Goal: Ask a question

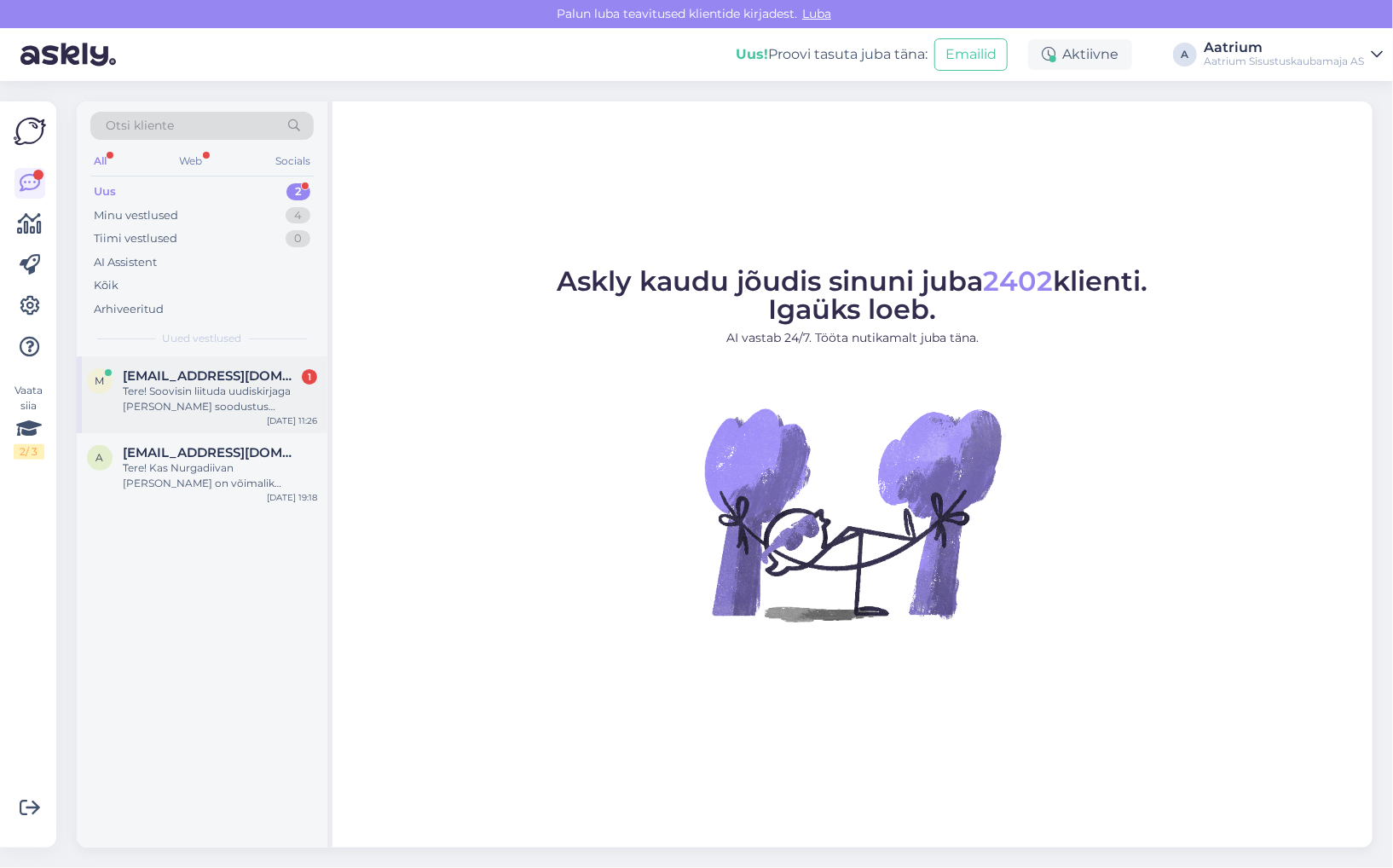
click at [197, 387] on div "Tere! Soovisin liituda uudiskirjaga [PERSON_NAME] soodustus esimeselt ostult ag…" at bounding box center [219, 399] width 194 height 30
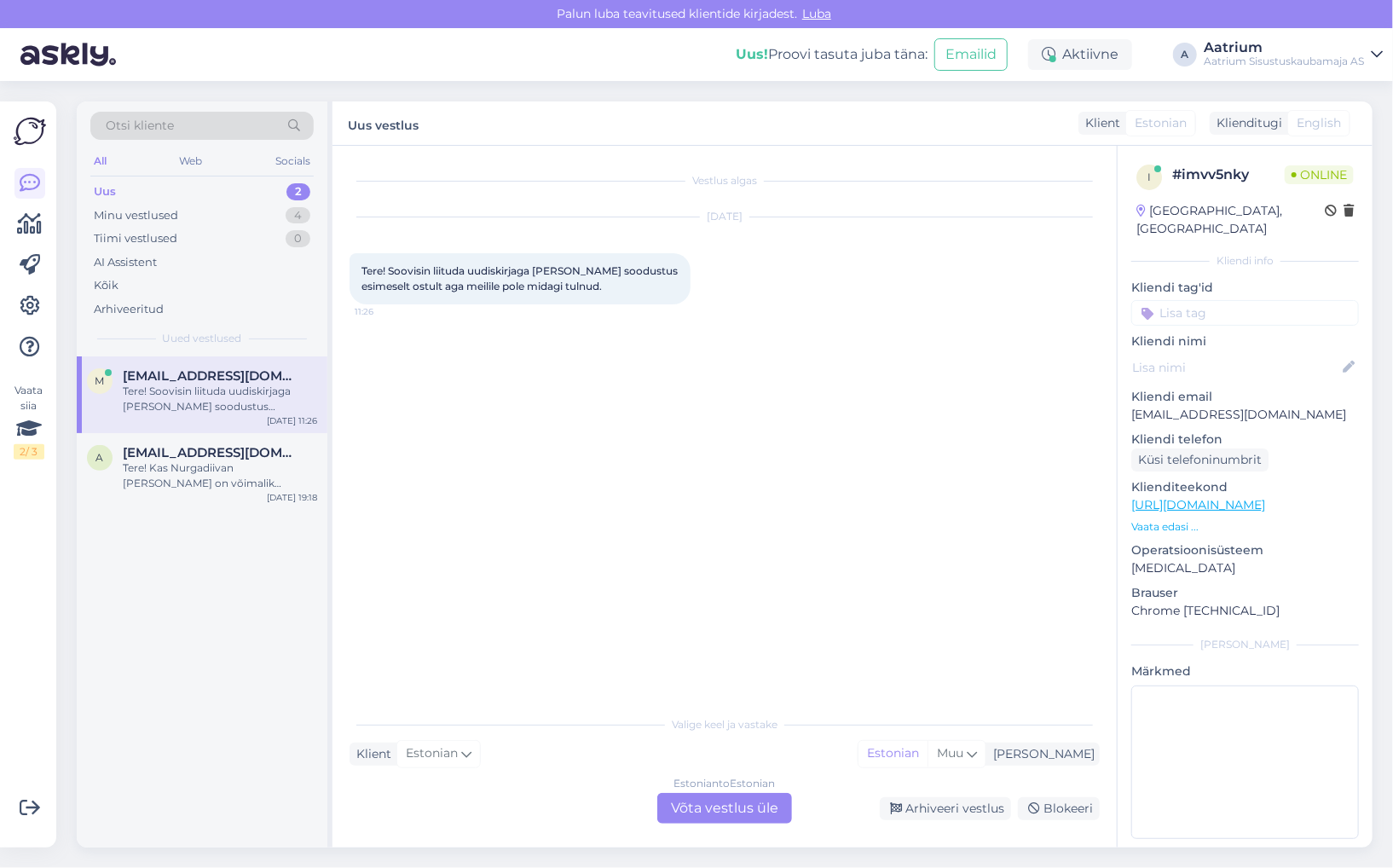
click at [731, 806] on div "Estonian to Estonian Võta vestlus üle" at bounding box center [724, 808] width 135 height 30
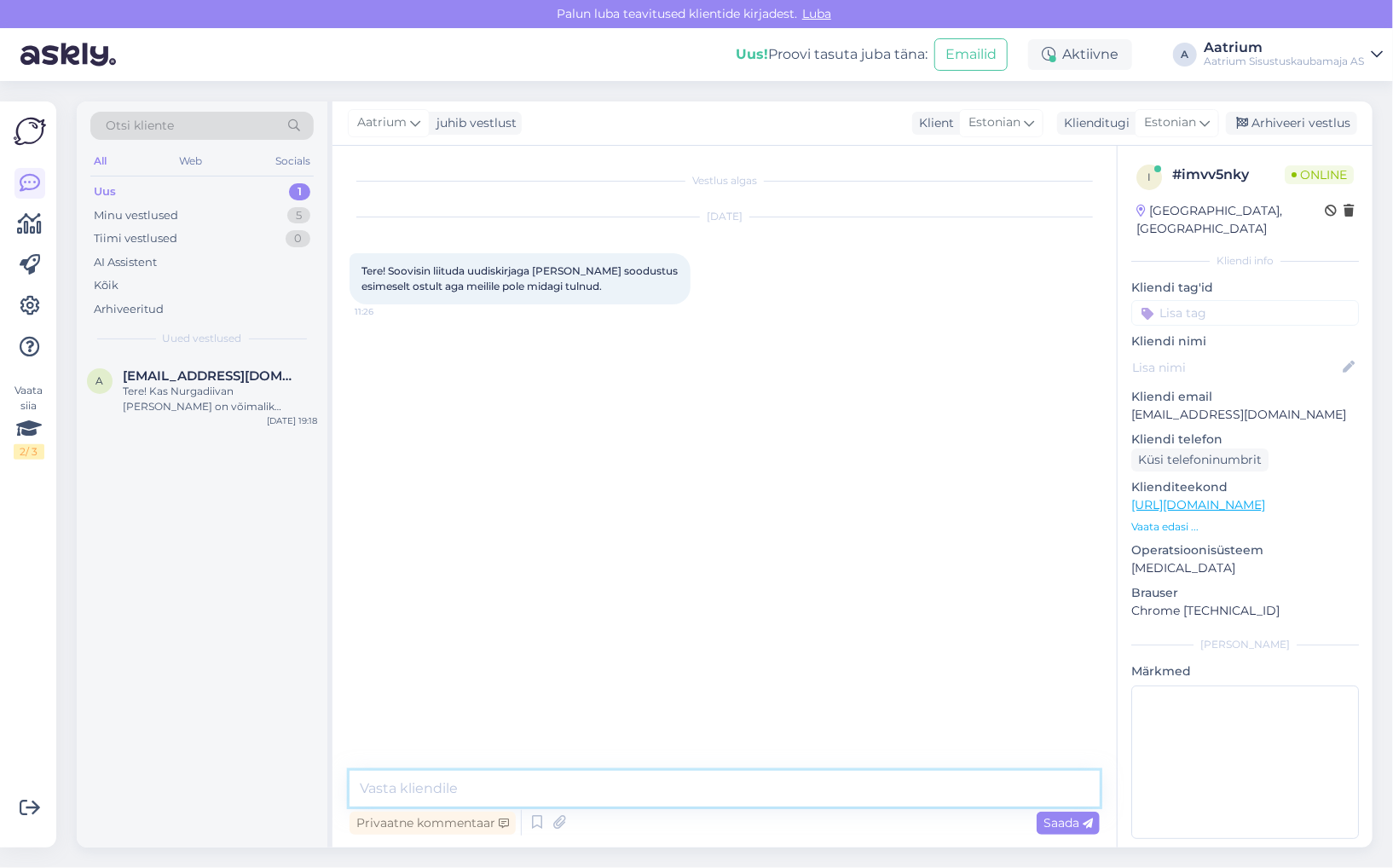
click at [455, 791] on textarea at bounding box center [725, 788] width 750 height 36
type textarea "Tere! Kas Te just liitusite? [PERSON_NAME] saamine võib [PERSON_NAME] aega [PER…"
click at [1074, 824] on span "Saada" at bounding box center [1068, 823] width 50 height 16
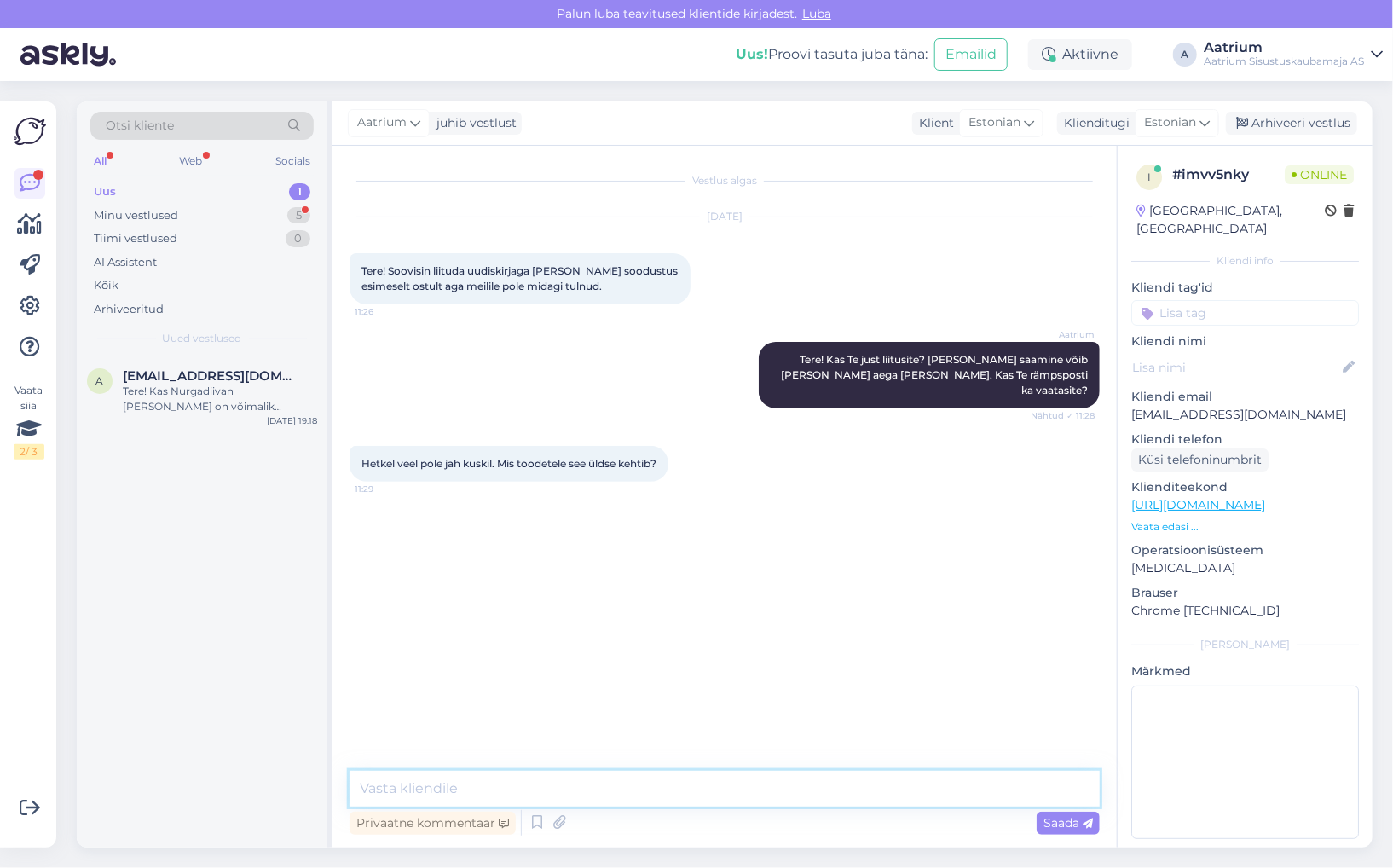
click at [566, 791] on textarea at bounding box center [725, 788] width 750 height 36
type textarea "Sooduskood kehtib täishinnaga toodetele."
click at [1067, 827] on span "Saada" at bounding box center [1068, 823] width 50 height 16
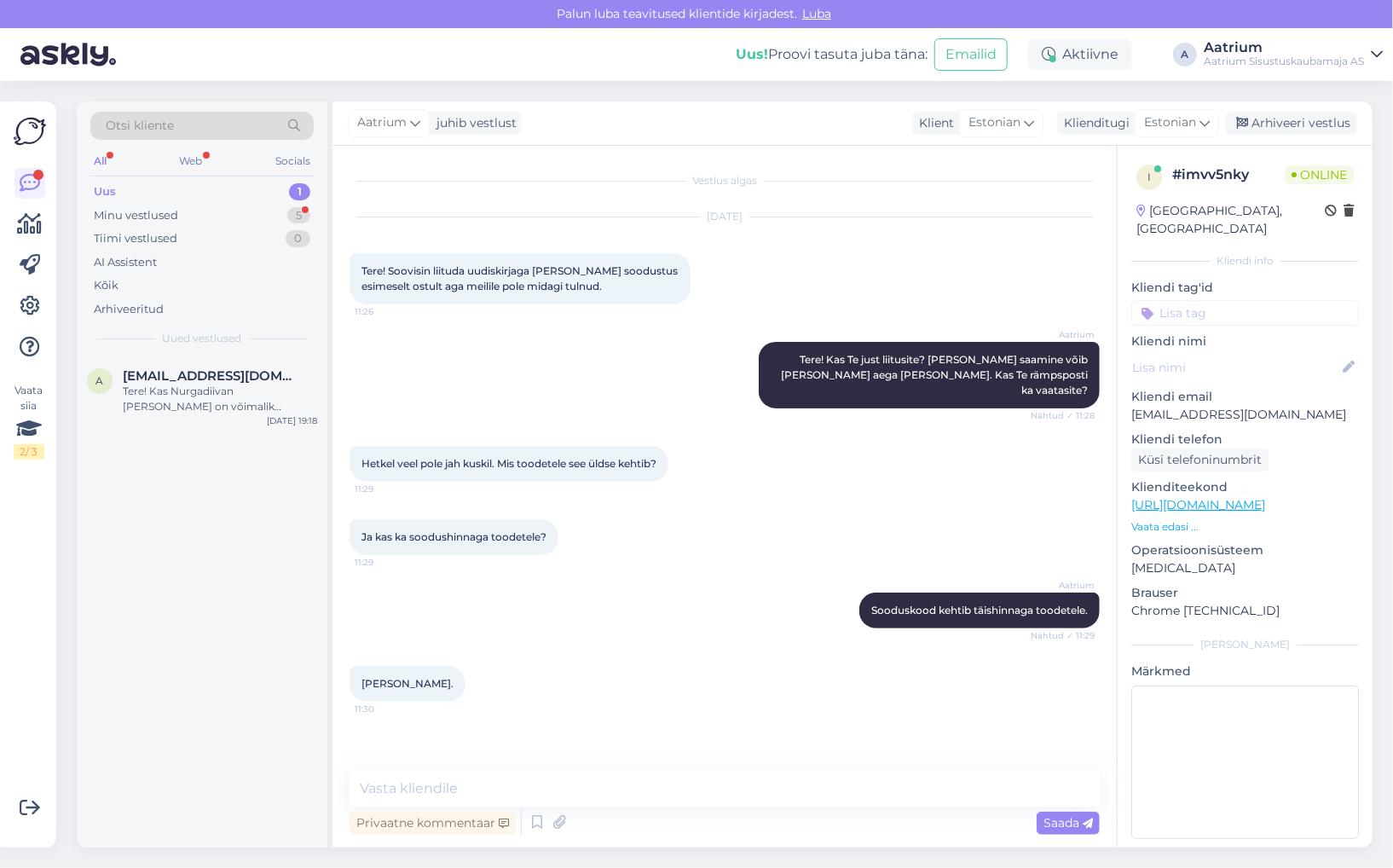
click at [1265, 497] on link "[URL][DOMAIN_NAME]" at bounding box center [1199, 505] width 134 height 16
click at [149, 211] on div "Minu vestlused" at bounding box center [136, 216] width 84 height 17
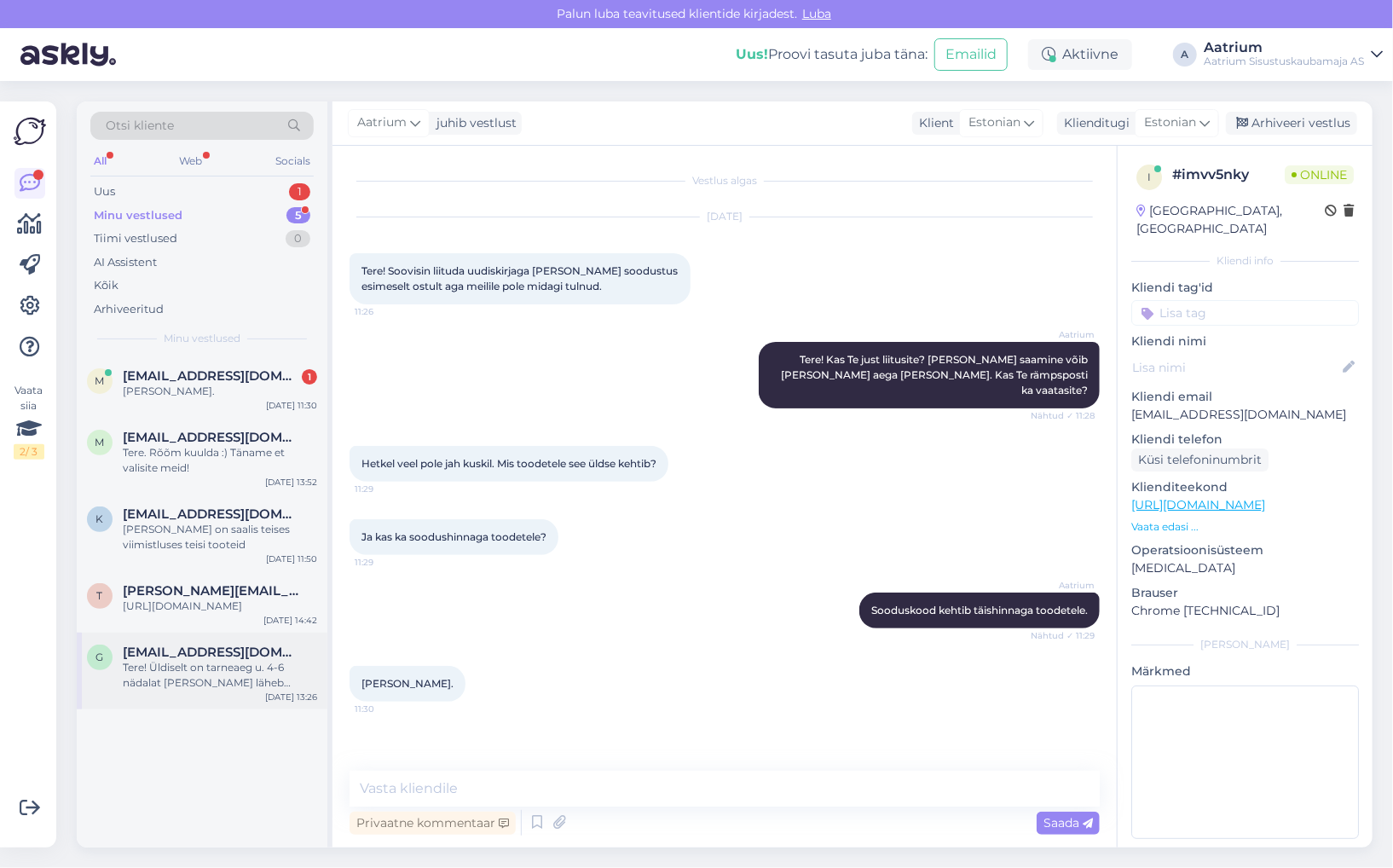
click at [214, 683] on div "Tere! Üldiselt on tarneaeg u. 4-6 nädalat [PERSON_NAME] läheb tavaliselt. Toote…" at bounding box center [219, 675] width 194 height 30
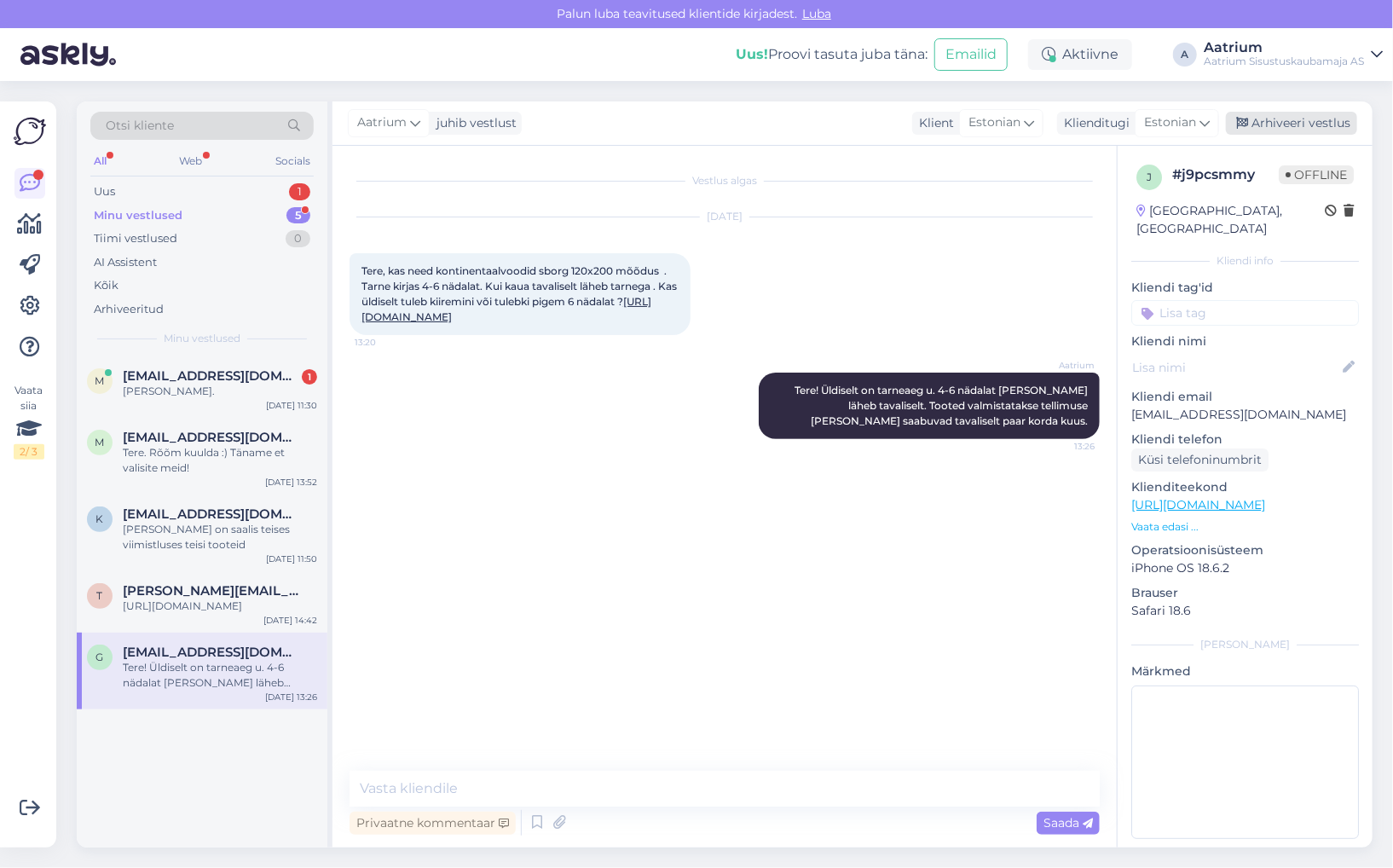
click at [1292, 118] on div "Arhiveeri vestlus" at bounding box center [1291, 123] width 131 height 23
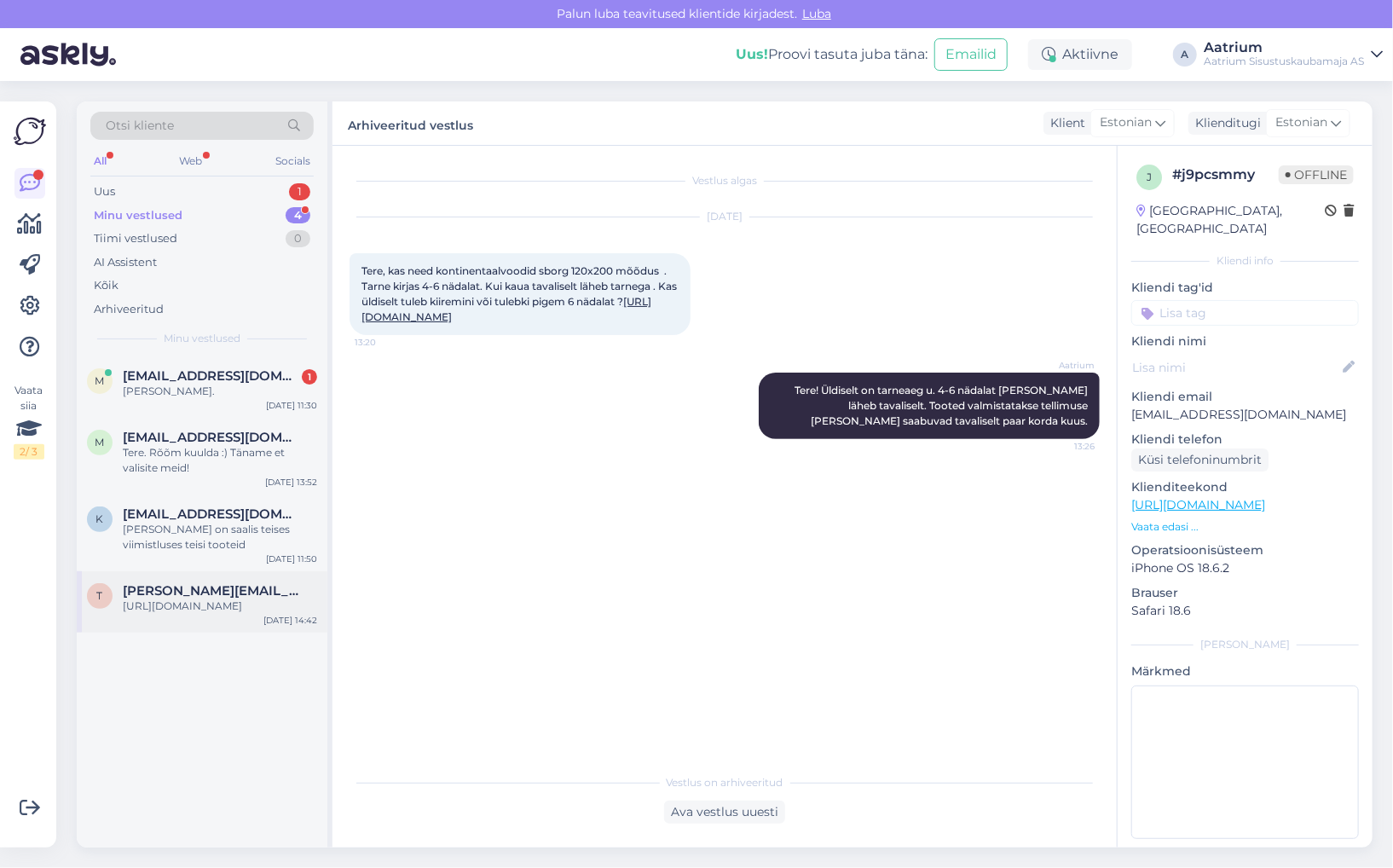
click at [231, 614] on div "[URL][DOMAIN_NAME]" at bounding box center [219, 606] width 194 height 16
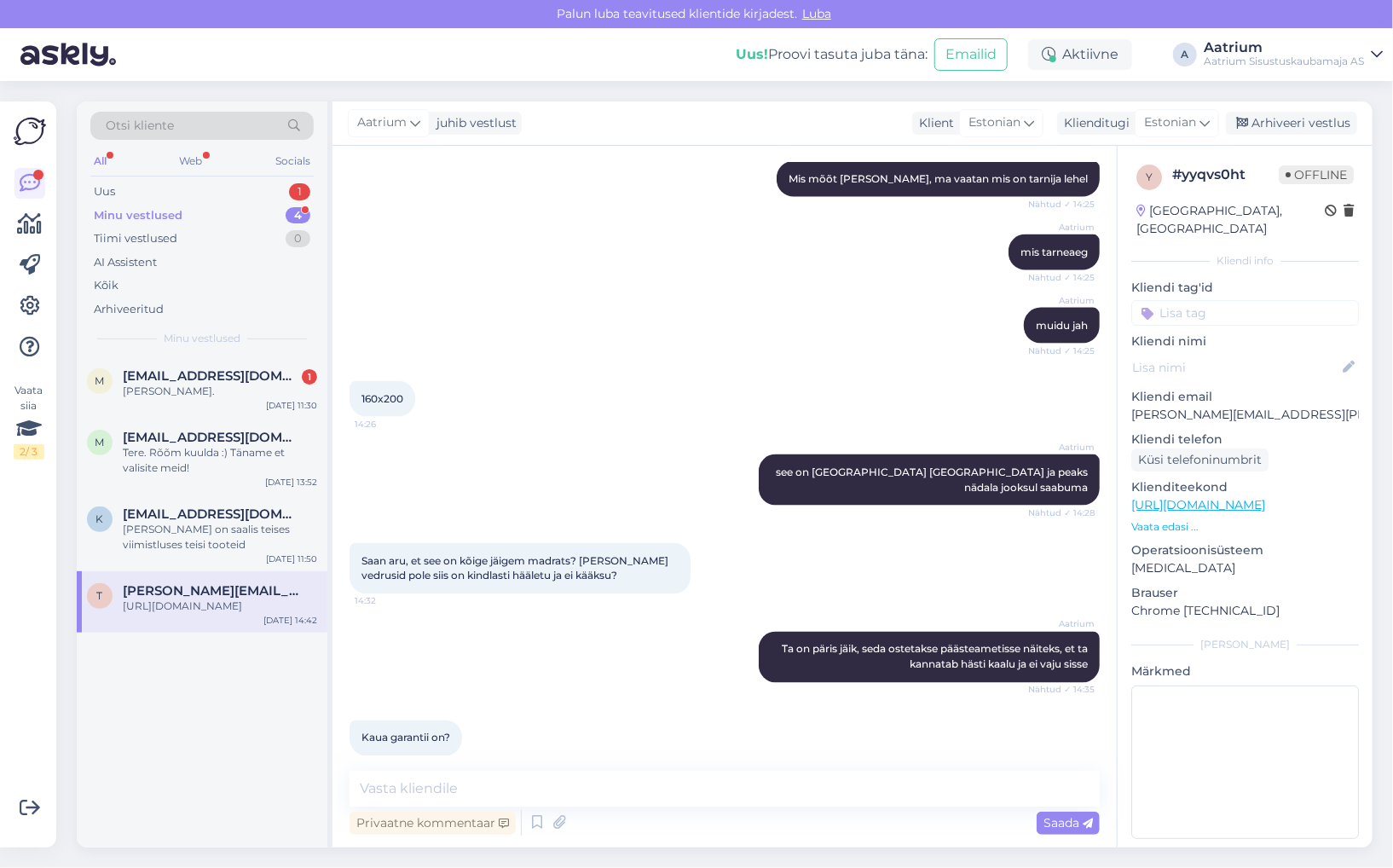
scroll to position [1468, 0]
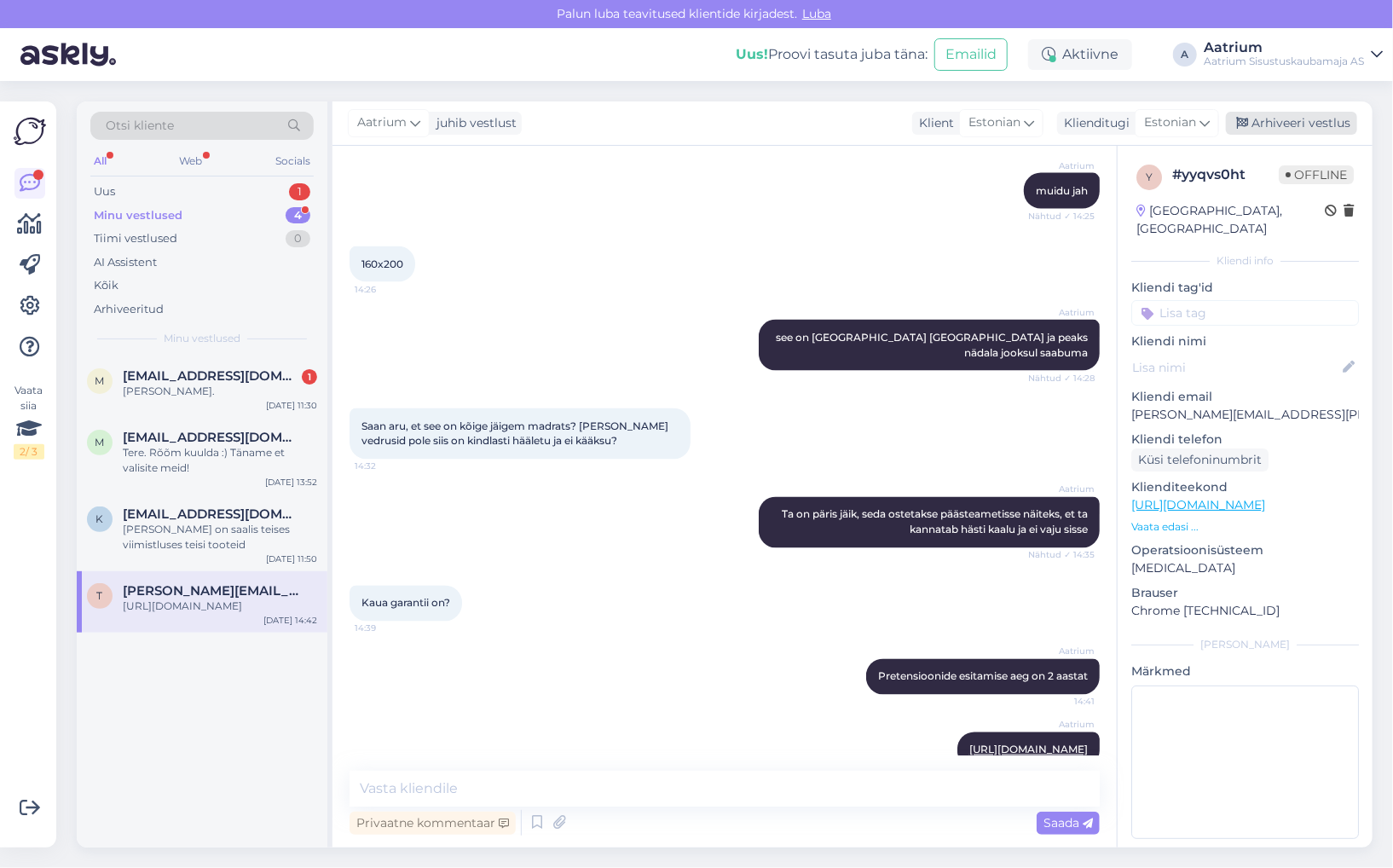
click at [1324, 127] on div "Arhiveeri vestlus" at bounding box center [1291, 123] width 131 height 23
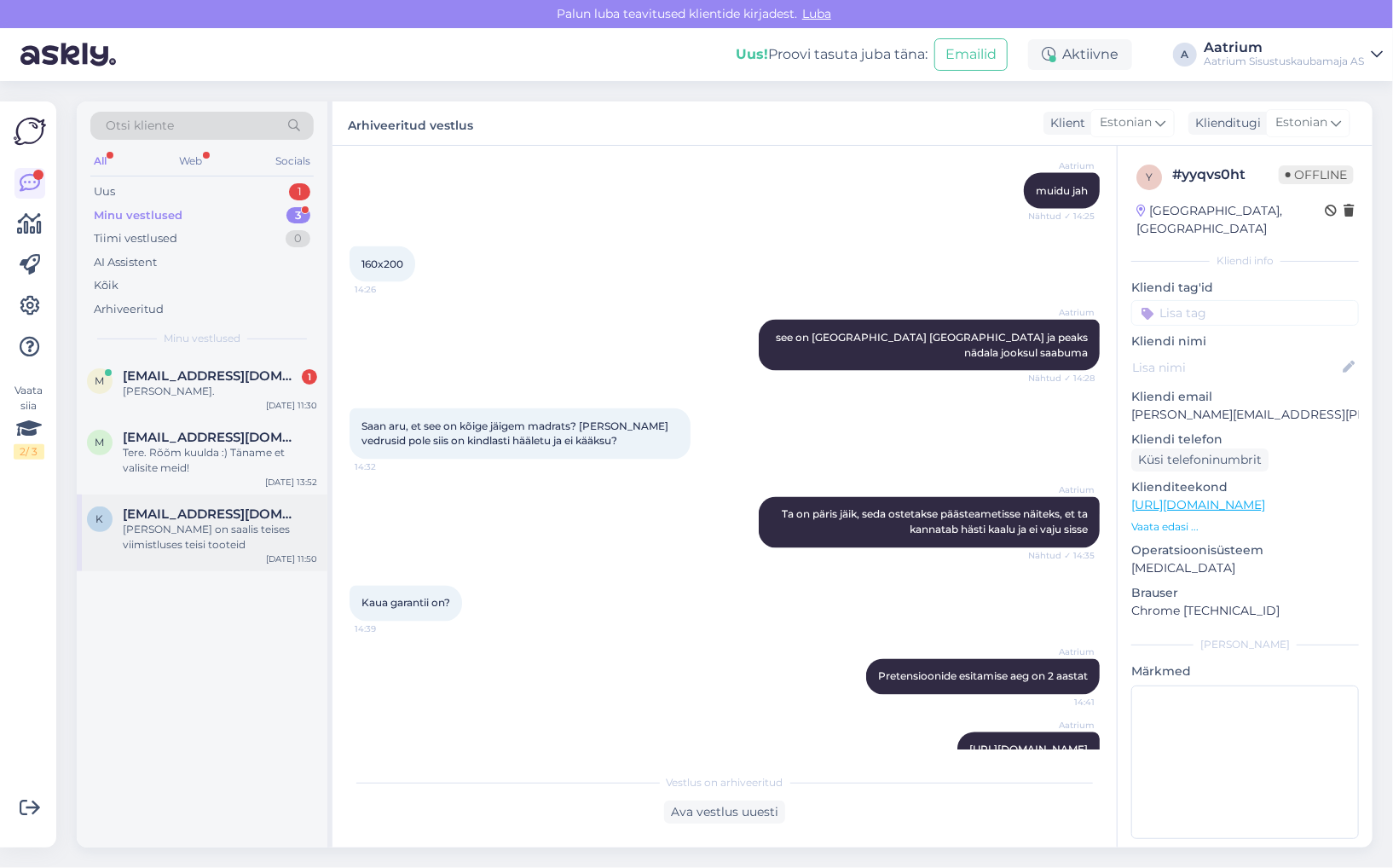
click at [242, 551] on div "[PERSON_NAME] on saalis teises viimistluses teisi tooteid" at bounding box center [219, 536] width 194 height 30
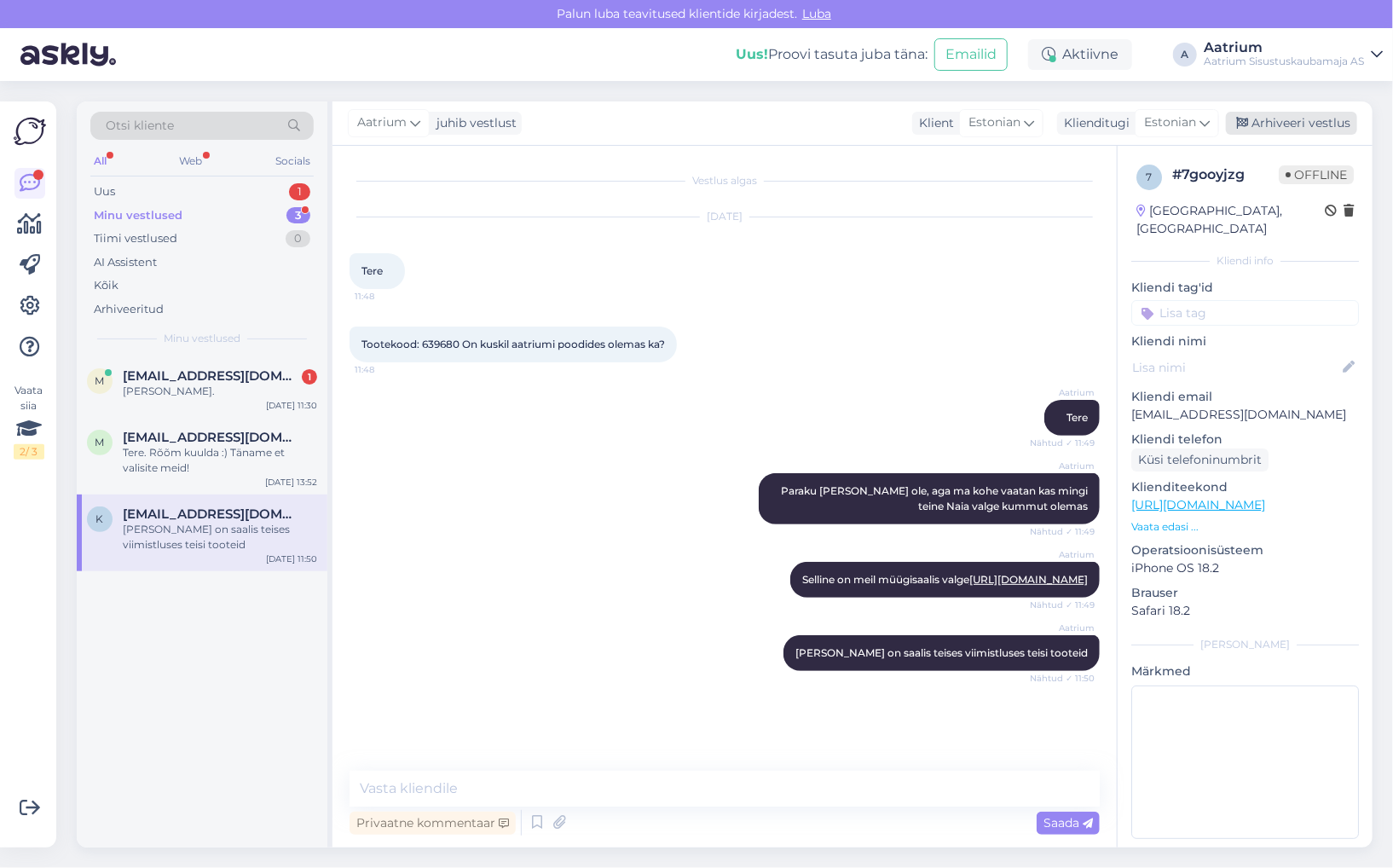
click at [1282, 123] on div "Arhiveeri vestlus" at bounding box center [1291, 123] width 131 height 23
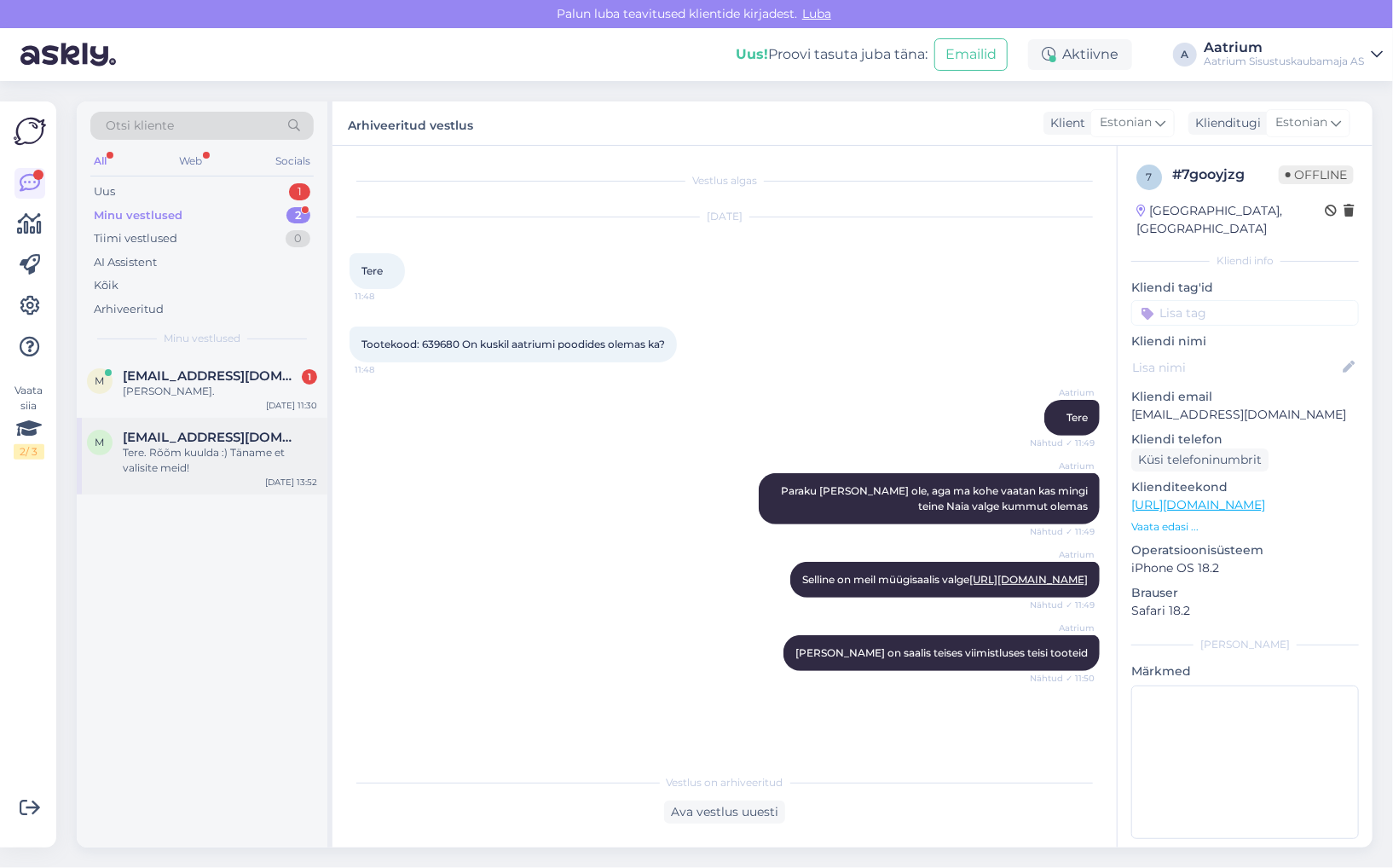
click at [236, 484] on div "m [EMAIL_ADDRESS][DOMAIN_NAME] Tere. Rõõm kuulda :) Täname et valisite meid! [D…" at bounding box center [202, 456] width 251 height 77
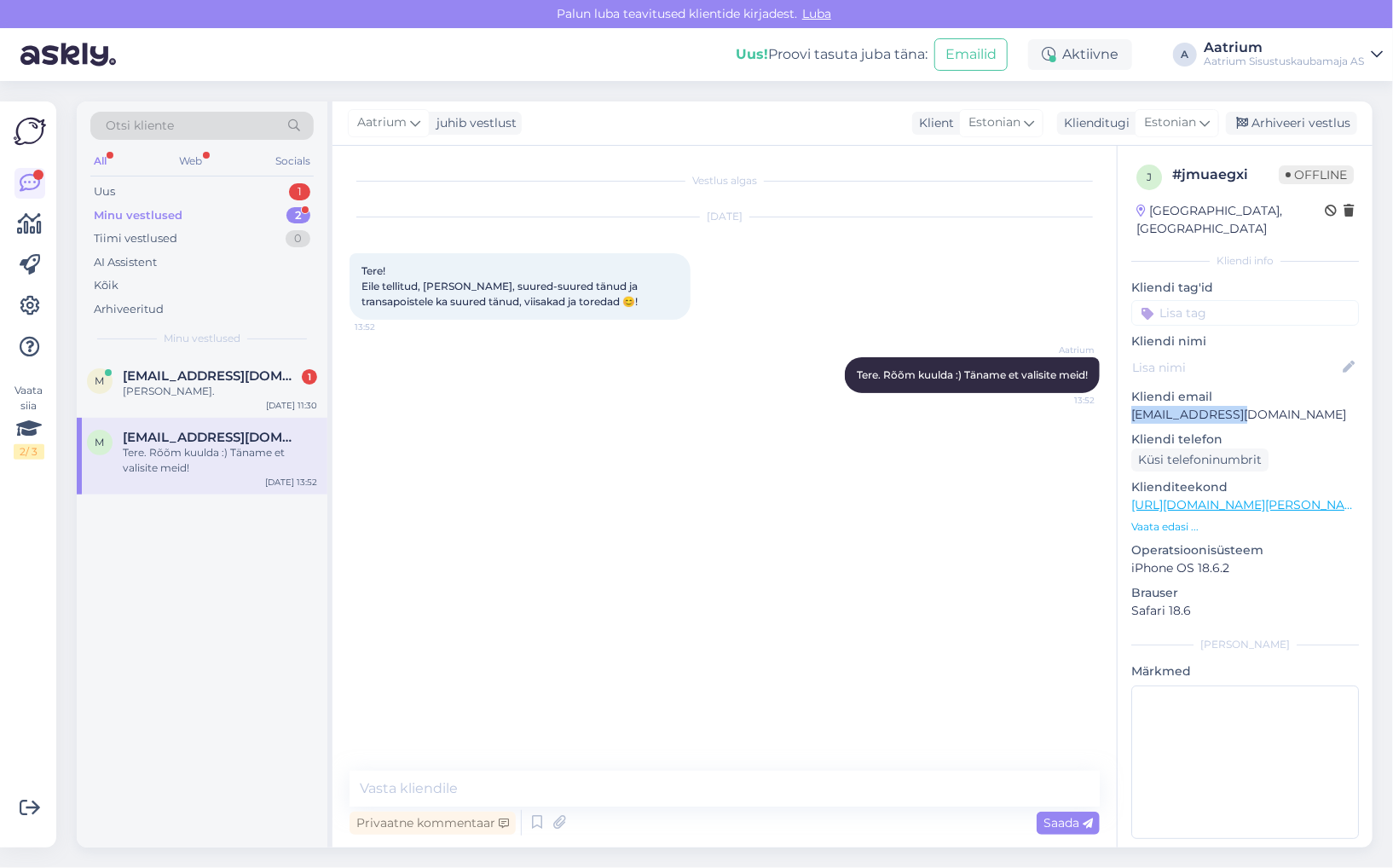
drag, startPoint x: 1260, startPoint y: 387, endPoint x: 1132, endPoint y: 397, distance: 128.4
click at [1132, 406] on p "[EMAIL_ADDRESS][DOMAIN_NAME]" at bounding box center [1245, 414] width 227 height 18
copy p "[EMAIL_ADDRESS][DOMAIN_NAME]"
click at [1258, 119] on div "Arhiveeri vestlus" at bounding box center [1291, 123] width 131 height 23
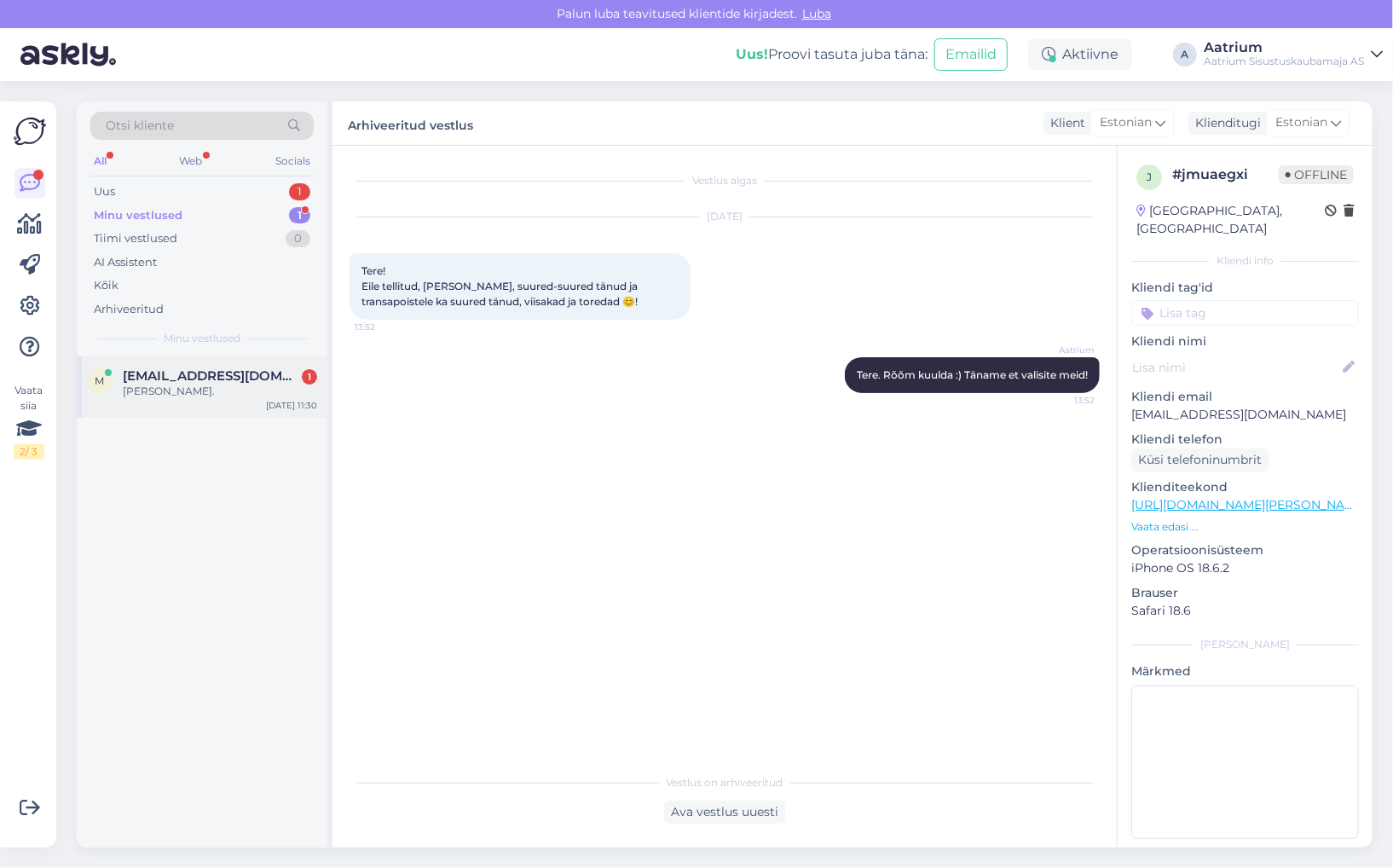
click at [220, 403] on div "m [EMAIL_ADDRESS][DOMAIN_NAME] 1 [PERSON_NAME]. [DATE] 11:30" at bounding box center [202, 387] width 251 height 62
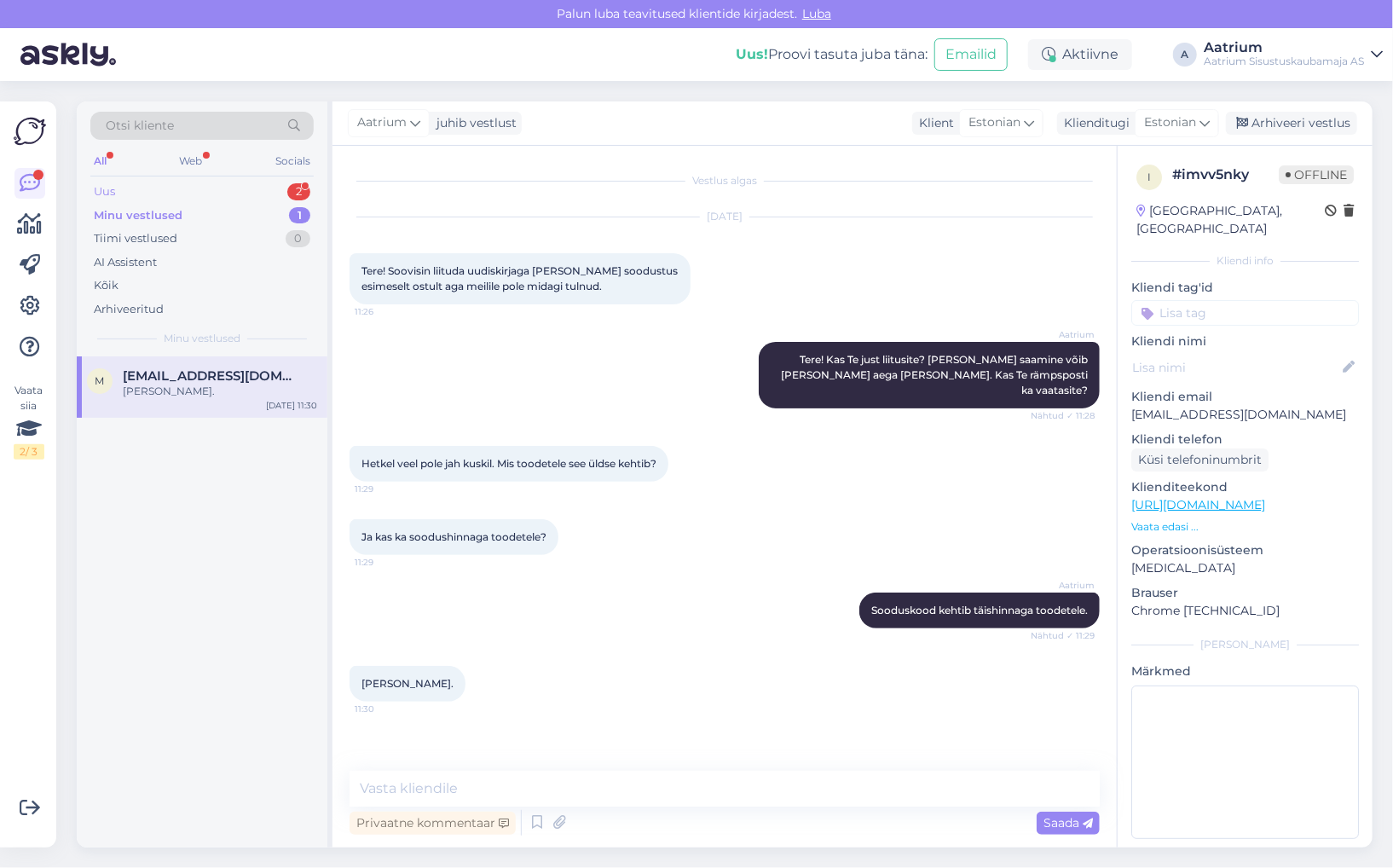
click at [111, 191] on div "Uus" at bounding box center [104, 192] width 21 height 17
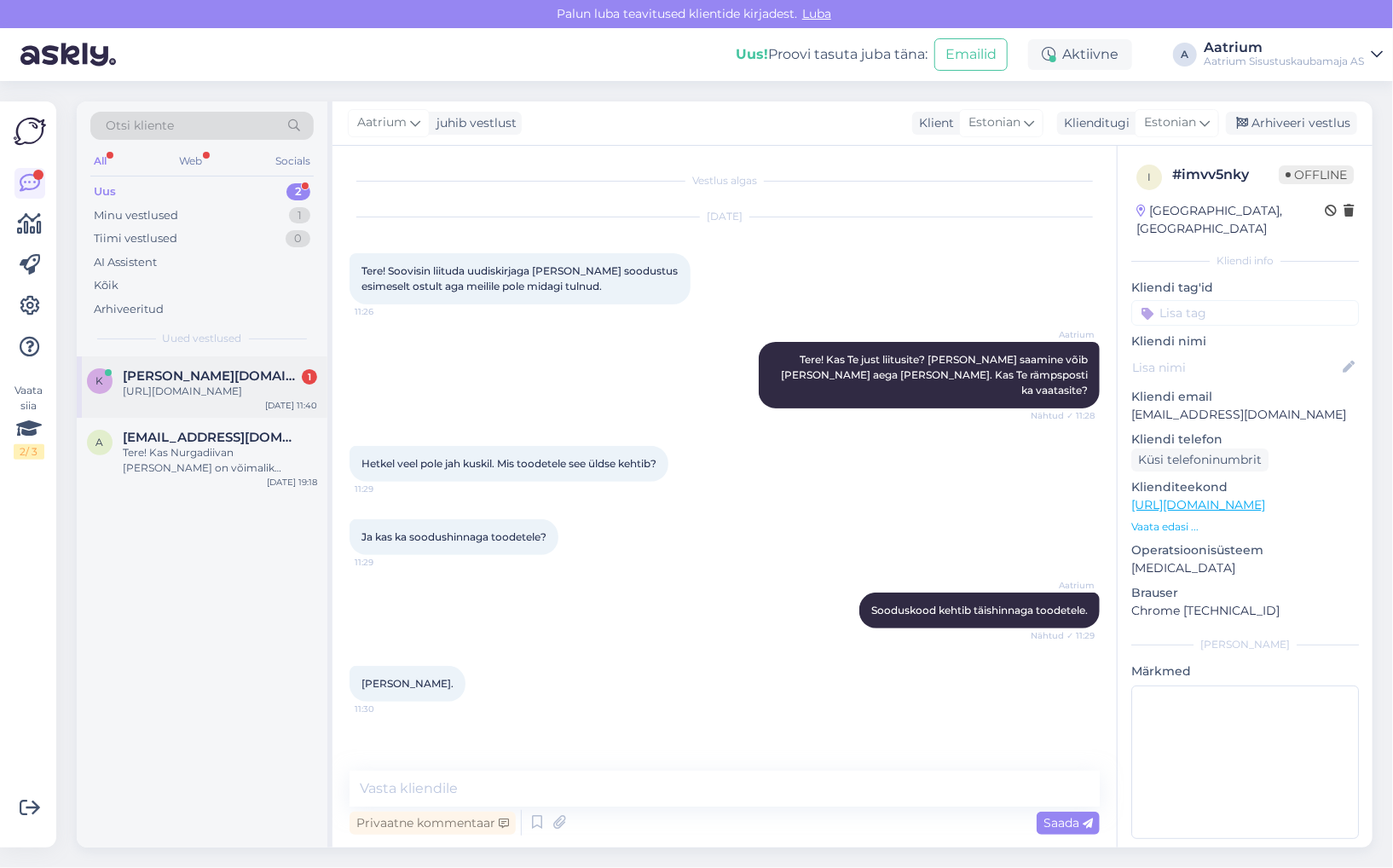
click at [197, 397] on div "[URL][DOMAIN_NAME]" at bounding box center [219, 392] width 194 height 16
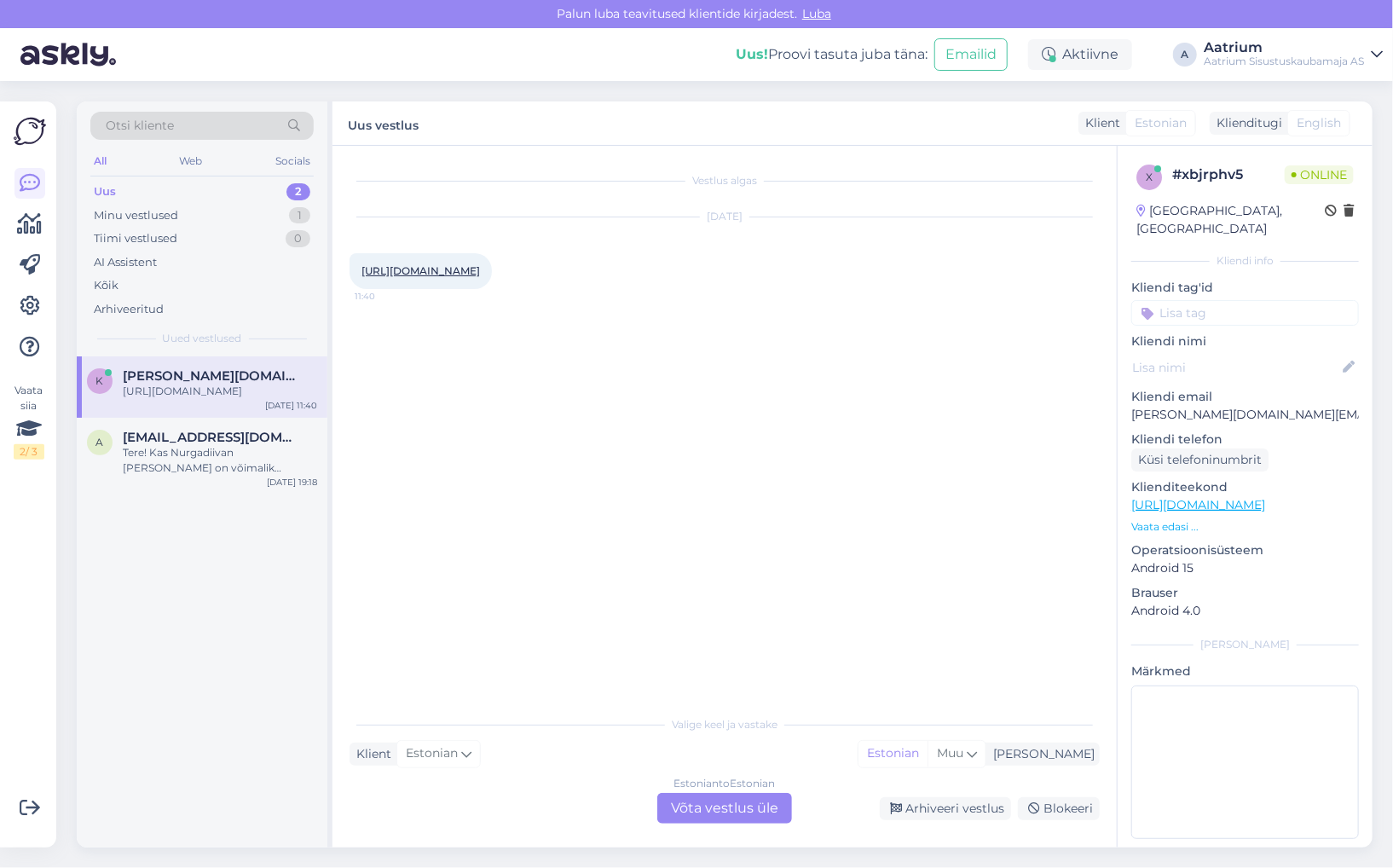
click at [1265, 497] on link "[URL][DOMAIN_NAME]" at bounding box center [1199, 505] width 134 height 16
click at [747, 804] on div "Estonian to Estonian Võta vestlus üle" at bounding box center [724, 808] width 135 height 30
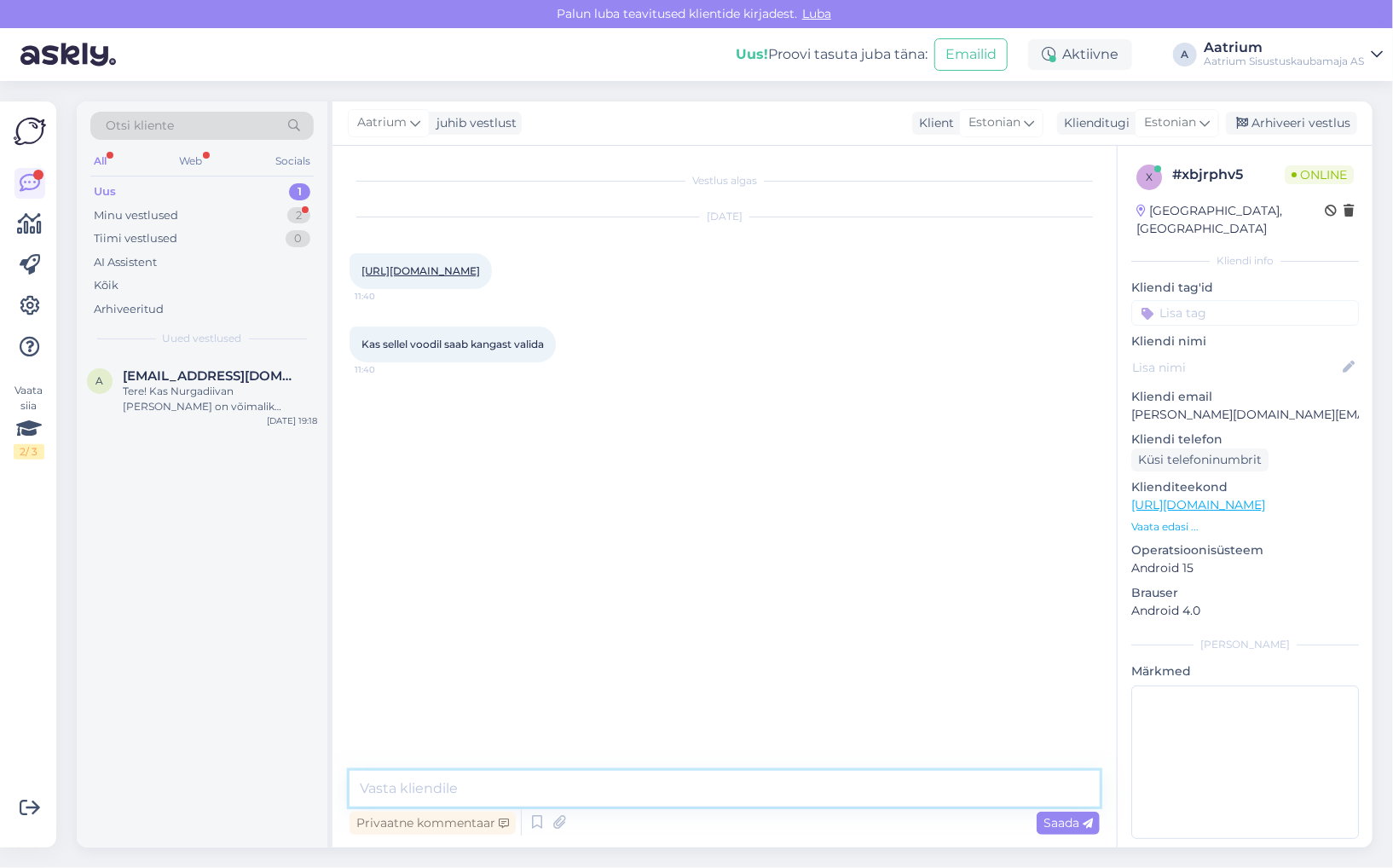
click at [463, 778] on textarea at bounding box center [725, 788] width 750 height 36
click at [703, 788] on textarea "Tere! Juhul, kui sobiva kangaga voodit meie e-poesei ole, siis palun öörduge me…" at bounding box center [725, 788] width 750 height 36
click at [818, 787] on textarea "Tere! Juhul, kui sobiva kangaga voodit meie e-poes ei ole, siis palun öörduge m…" at bounding box center [725, 788] width 750 height 36
click at [948, 788] on textarea "Tere! Juhul, kui sobiva kangaga voodit meie e-poes ei ole, siis palun pöörduge …" at bounding box center [725, 788] width 750 height 36
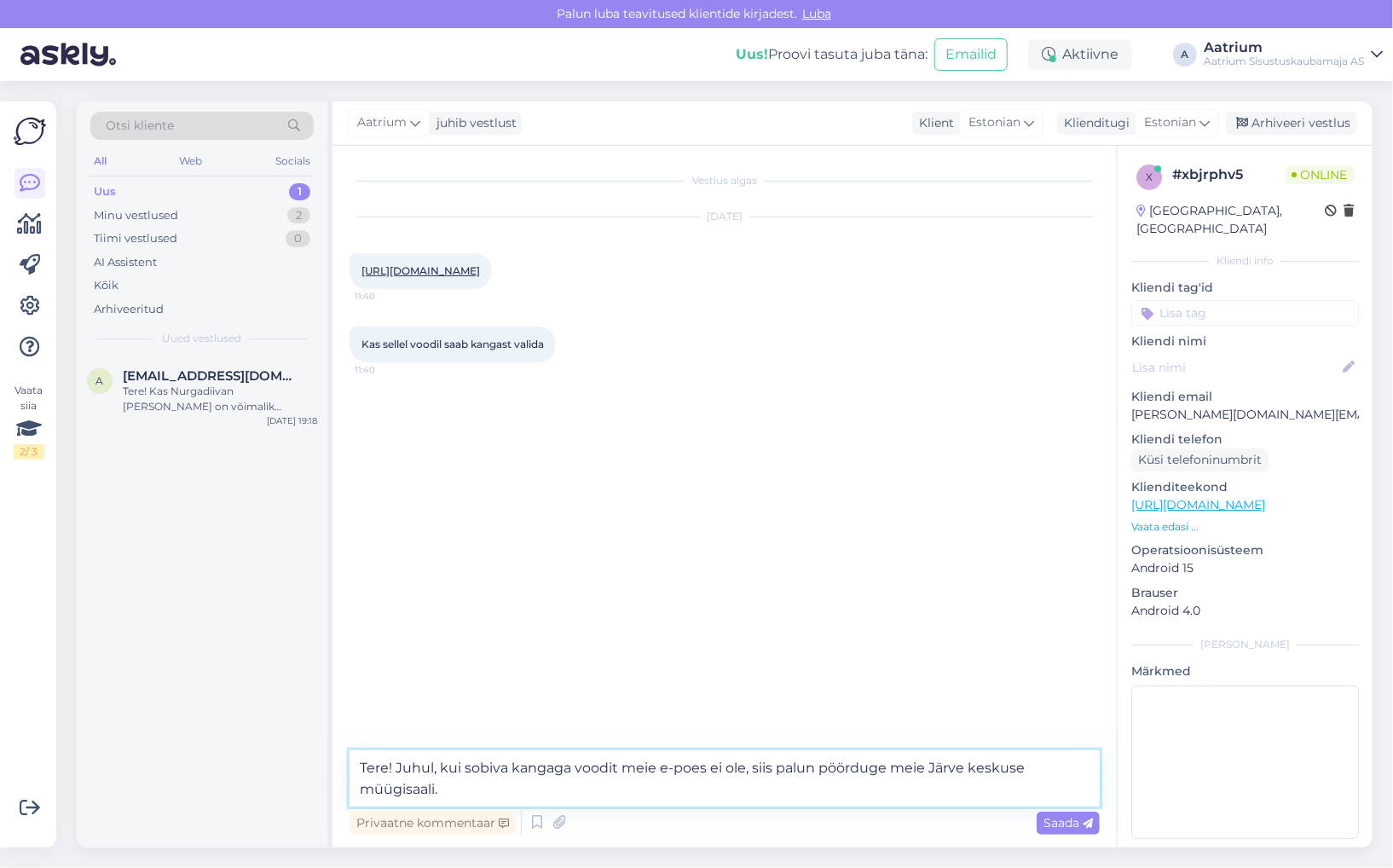
click at [505, 799] on textarea "Tere! Juhul, kui sobiva kangaga voodit meie e-poes ei ole, siis palun pöörduge …" at bounding box center [725, 778] width 750 height 57
paste textarea "[EMAIL_ADDRESS][DOMAIN_NAME] [PHONE_NUMBER]"
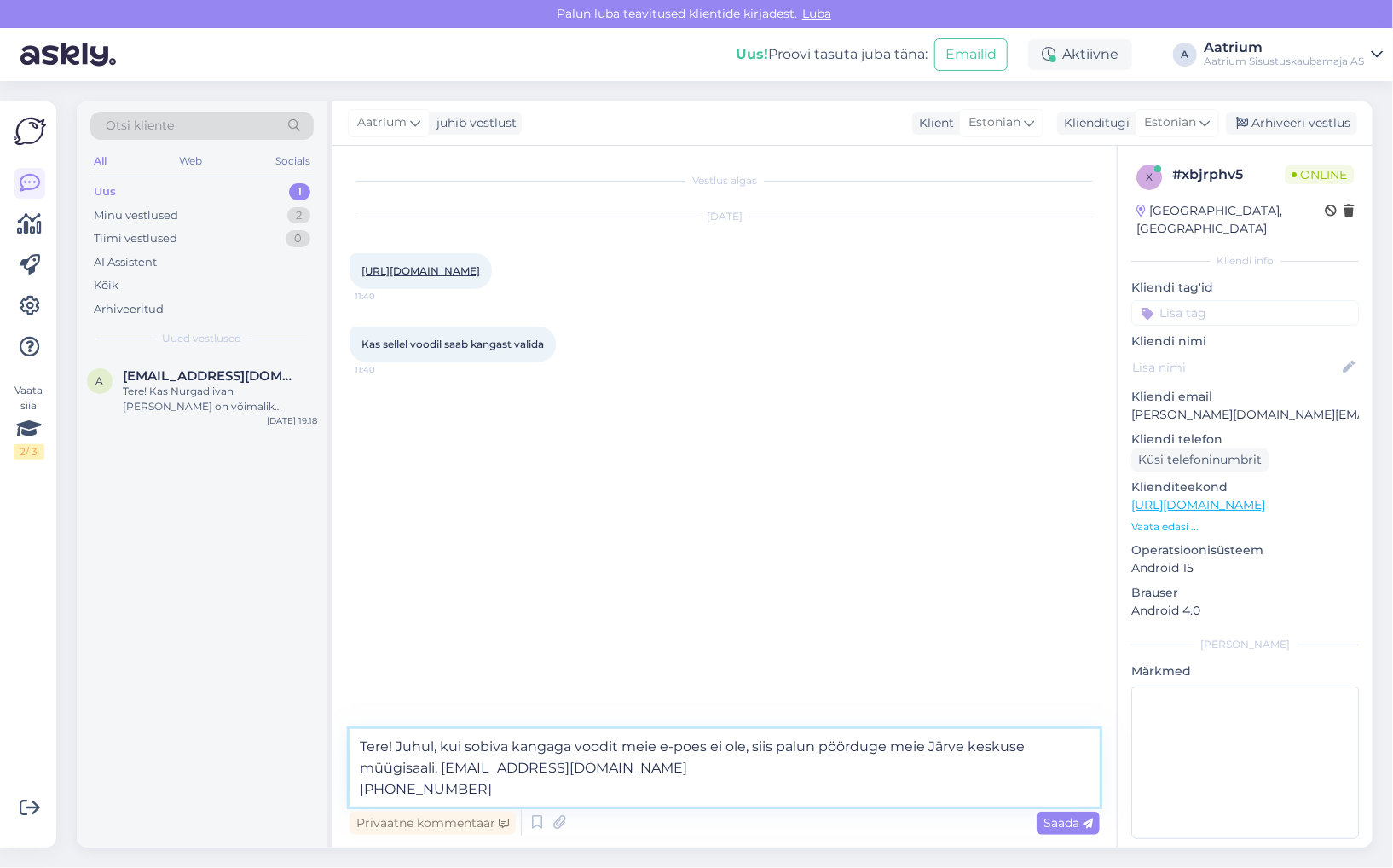
click at [357, 787] on textarea "Tere! Juhul, kui sobiva kangaga voodit meie e-poes ei ole, siis palun pöörduge …" at bounding box center [725, 767] width 750 height 77
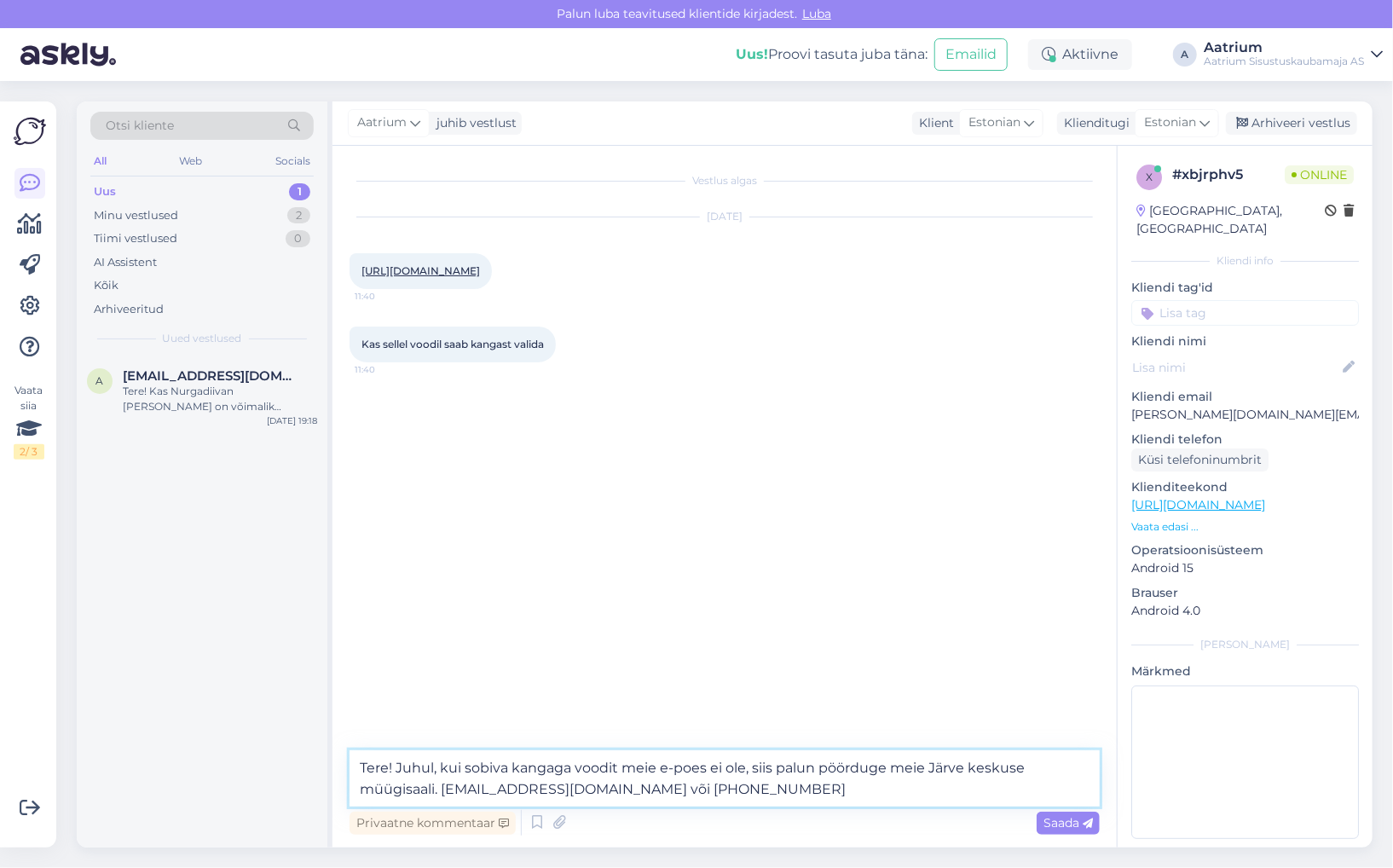
click at [667, 791] on textarea "Tere! Juhul, kui sobiva kangaga voodit meie e-poes ei ole, siis palun pöörduge …" at bounding box center [725, 778] width 750 height 57
click at [737, 788] on textarea "Tere! Juhul, kui sobiva kangaga voodit meie e-poes ei ole, siis palun pöörduge …" at bounding box center [725, 778] width 750 height 57
click at [436, 788] on textarea "Tere! Juhul, kui sobiva kangaga voodit meie e-poes ei ole, siis palun pöörduge …" at bounding box center [725, 778] width 750 height 57
type textarea "Tere! Juhul, kui sobiva kangaga voodit meie e-poes ei ole, siis palun pöörduge …"
click at [1066, 821] on span "Saada" at bounding box center [1068, 823] width 50 height 16
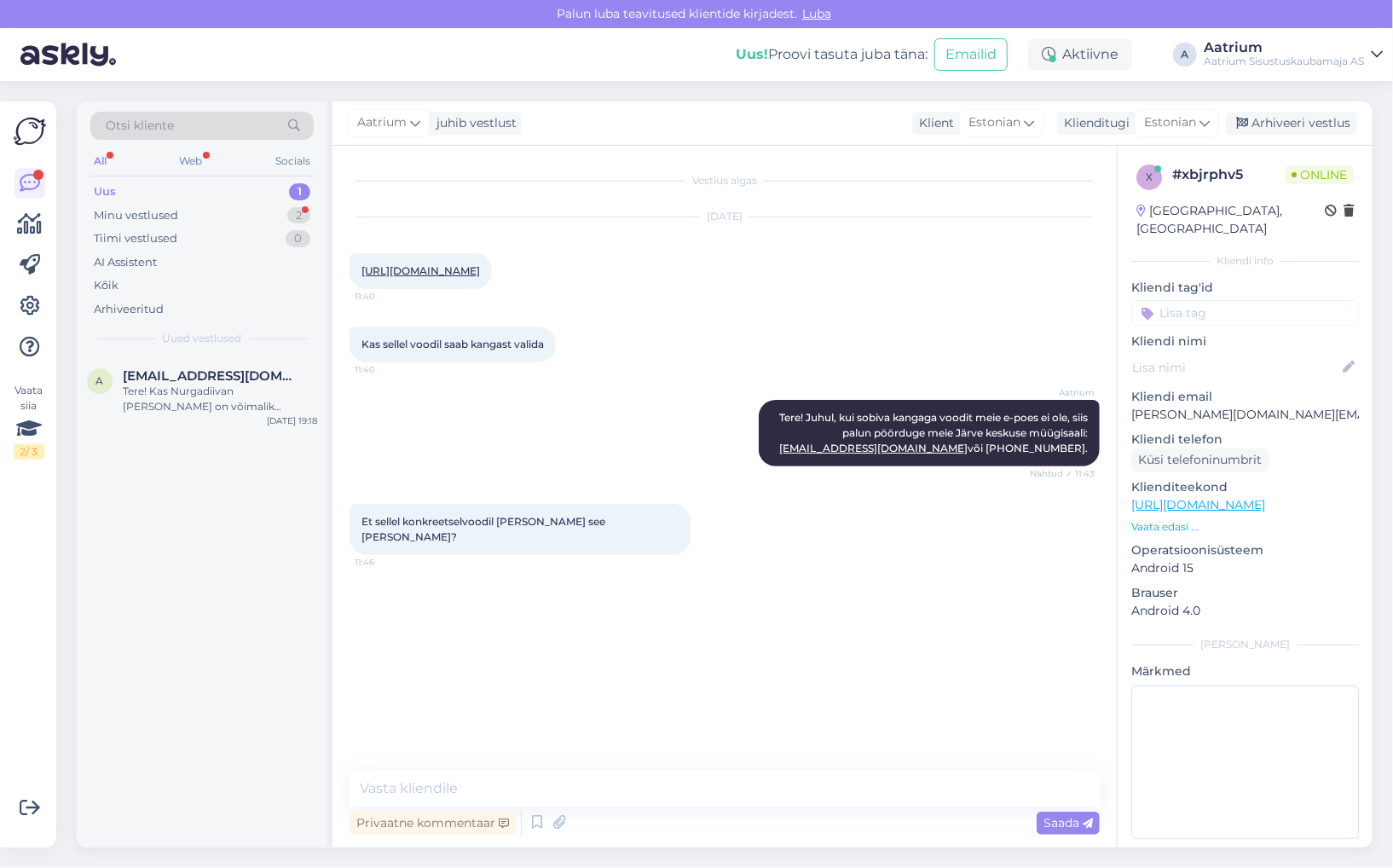
click at [393, 675] on div "Vestlus algas [DATE] [URL][DOMAIN_NAME] 11:40 Kas sellel voodil saab kangast va…" at bounding box center [732, 459] width 765 height 593
click at [452, 793] on textarea at bounding box center [725, 788] width 750 height 36
paste textarea "[URL][DOMAIN_NAME]"
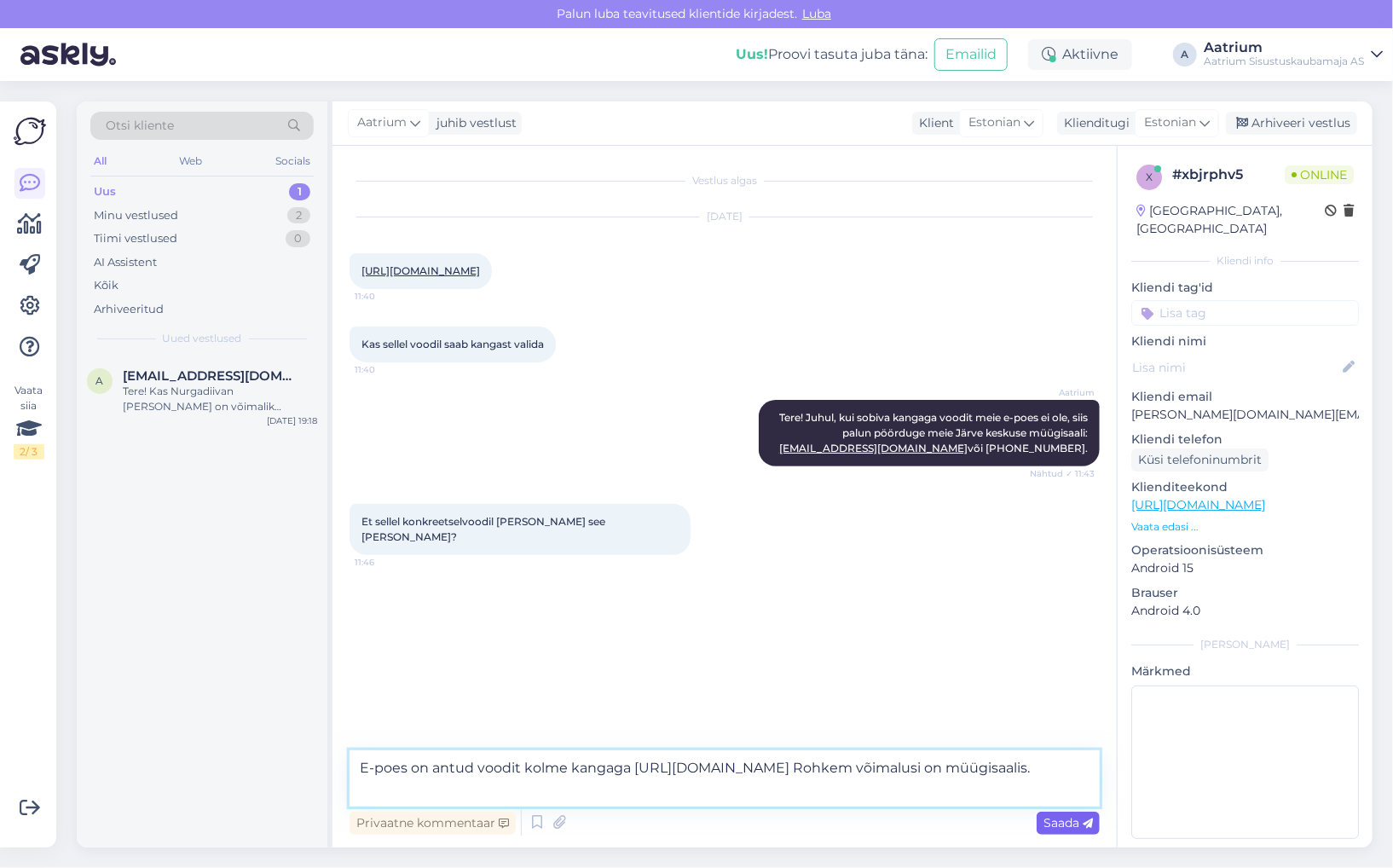
type textarea "E-poes on antud voodit kolme kangaga [URL][DOMAIN_NAME] Rohkem võimalusi on müü…"
click at [1078, 813] on div "Saada" at bounding box center [1068, 823] width 63 height 23
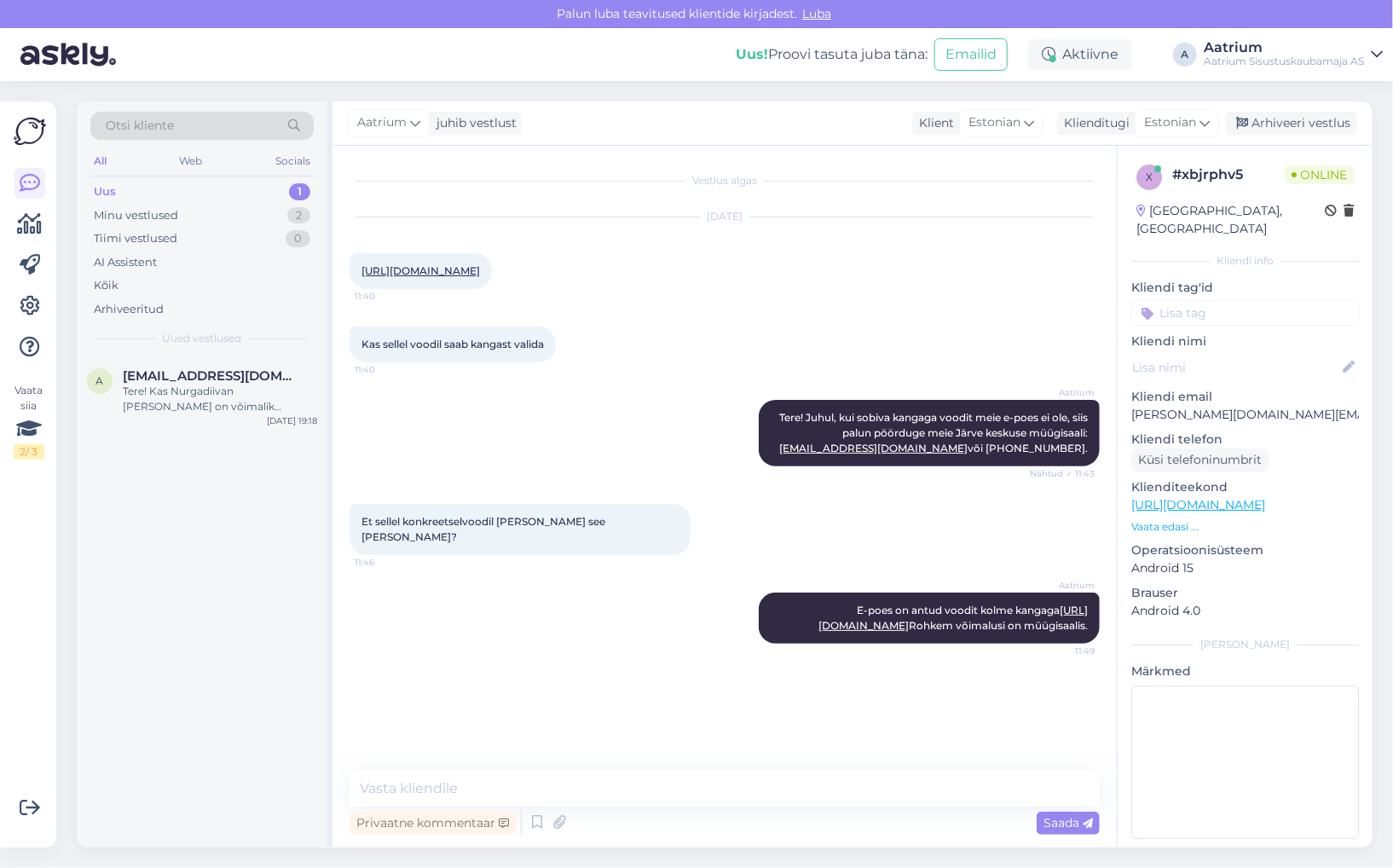
click at [449, 663] on div "Aatrium E-poes on antud voodit kolme kangaga [URL][DOMAIN_NAME] Rohkem võimalus…" at bounding box center [725, 618] width 750 height 89
click at [501, 663] on div "Aatrium E-poes on antud voodit kolme kangaga [URL][DOMAIN_NAME] Rohkem võimalus…" at bounding box center [725, 618] width 750 height 89
click at [393, 602] on div "Aatrium E-poes on antud voodit kolme kangaga [URL][DOMAIN_NAME] Rohkem võimalus…" at bounding box center [725, 618] width 750 height 89
click at [382, 789] on textarea at bounding box center [725, 788] width 750 height 36
type textarea "Palun!"
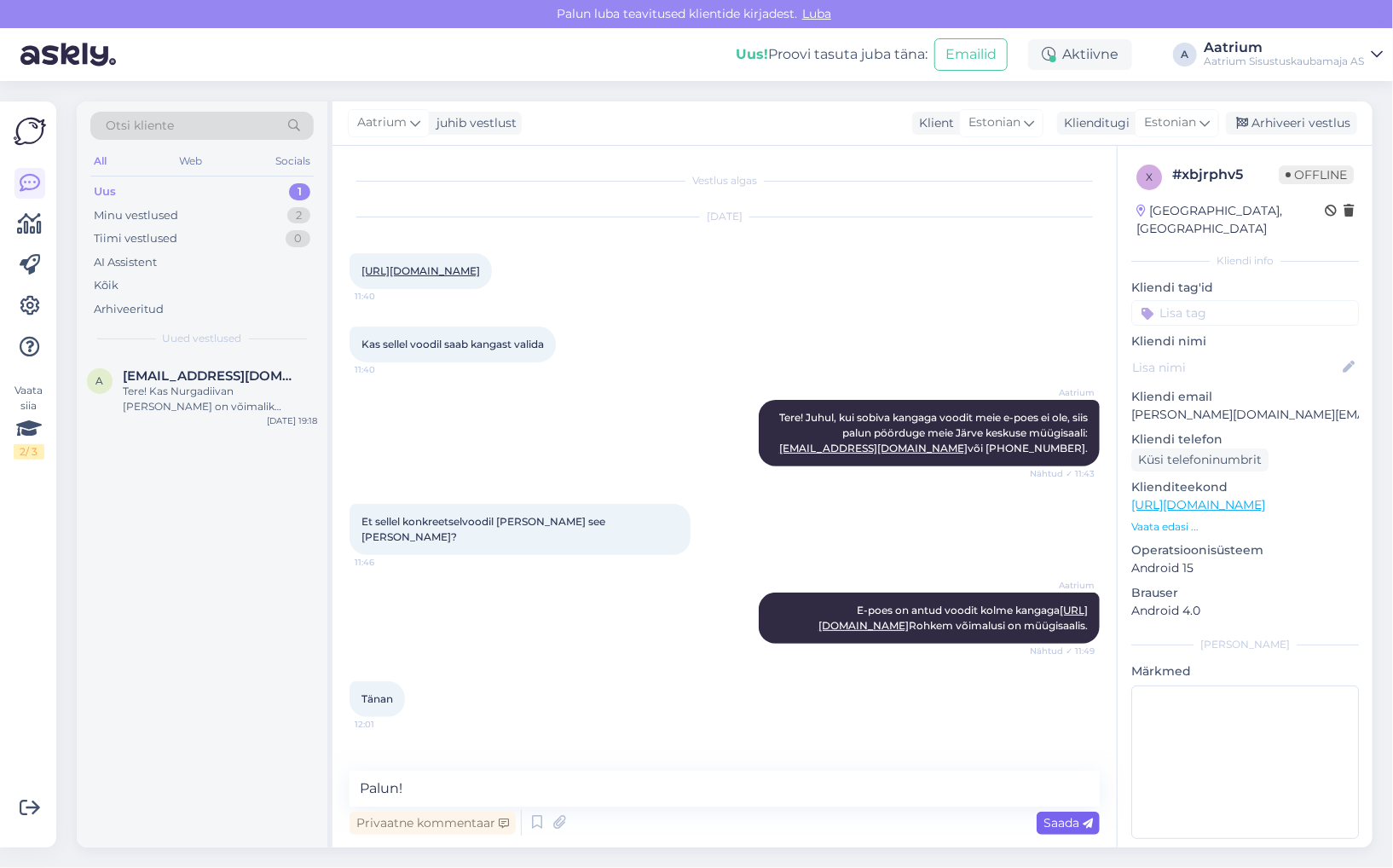
click at [1053, 825] on span "Saada" at bounding box center [1068, 823] width 50 height 16
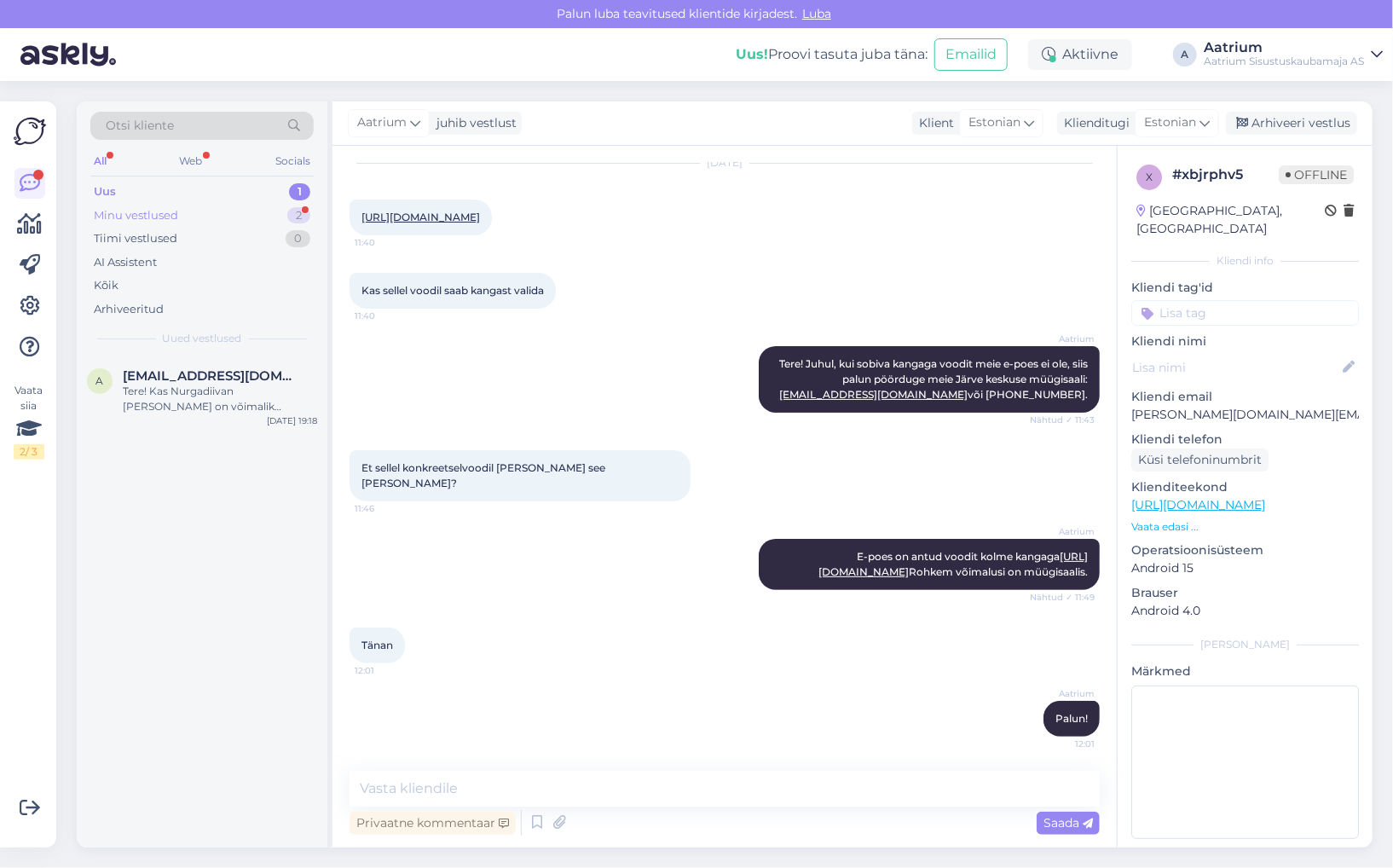
click at [136, 218] on div "Minu vestlused" at bounding box center [136, 216] width 84 height 17
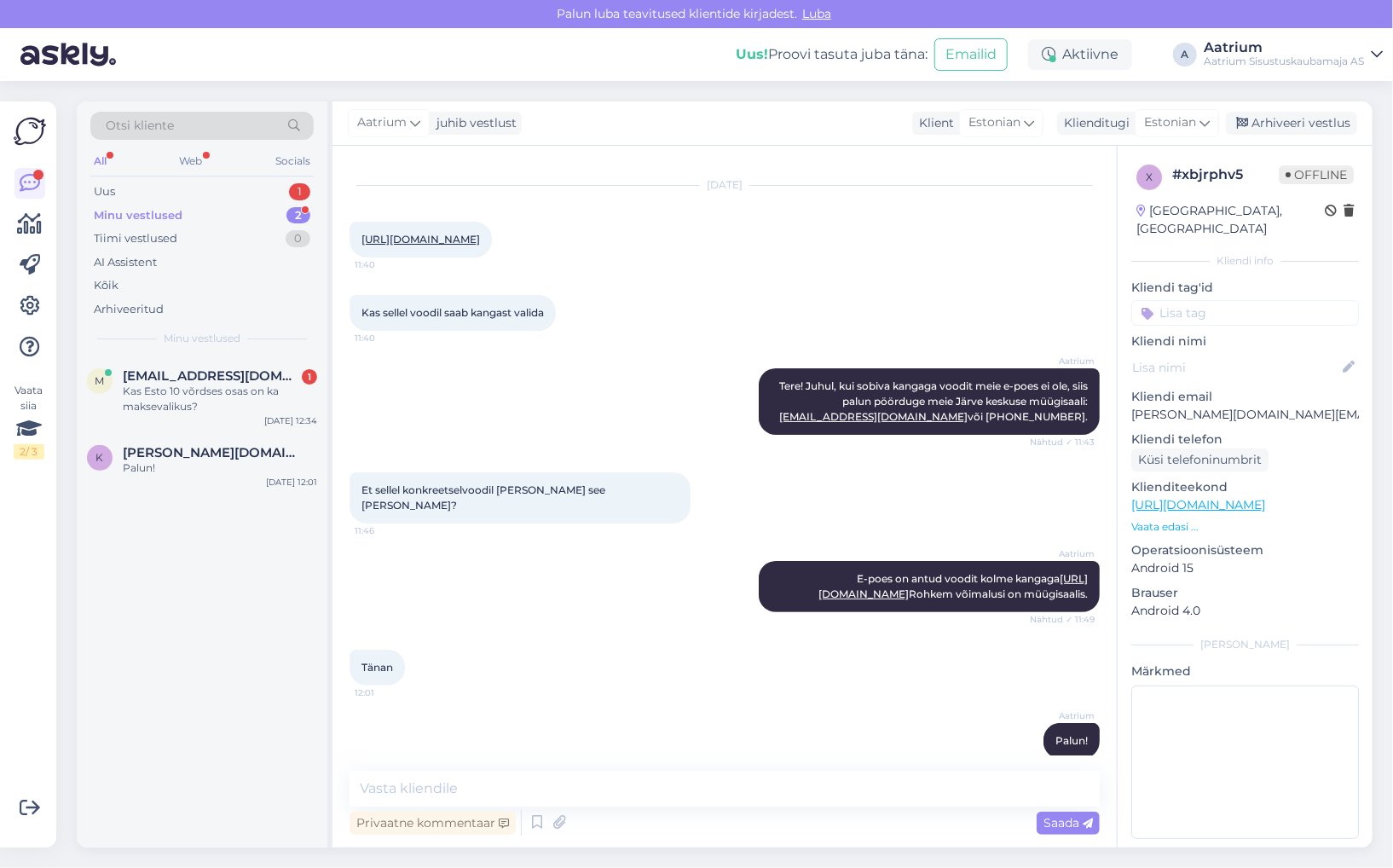
scroll to position [0, 0]
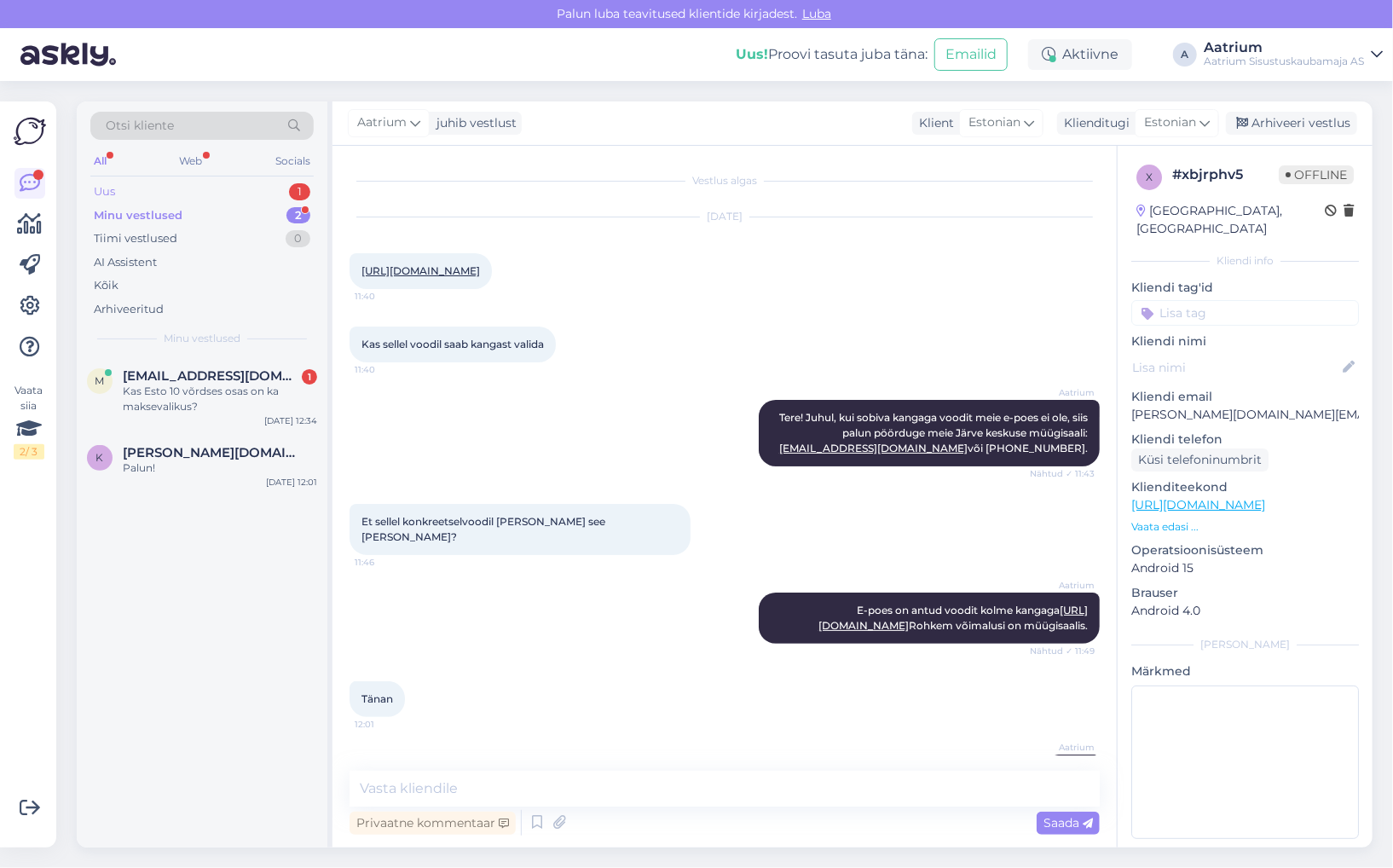
click at [116, 189] on div "Uus 1" at bounding box center [202, 192] width 224 height 24
click at [178, 392] on div "Tere! Kas Nurgadiivan [PERSON_NAME] on võimalik internetist ka teist [PERSON_NA…" at bounding box center [219, 399] width 194 height 30
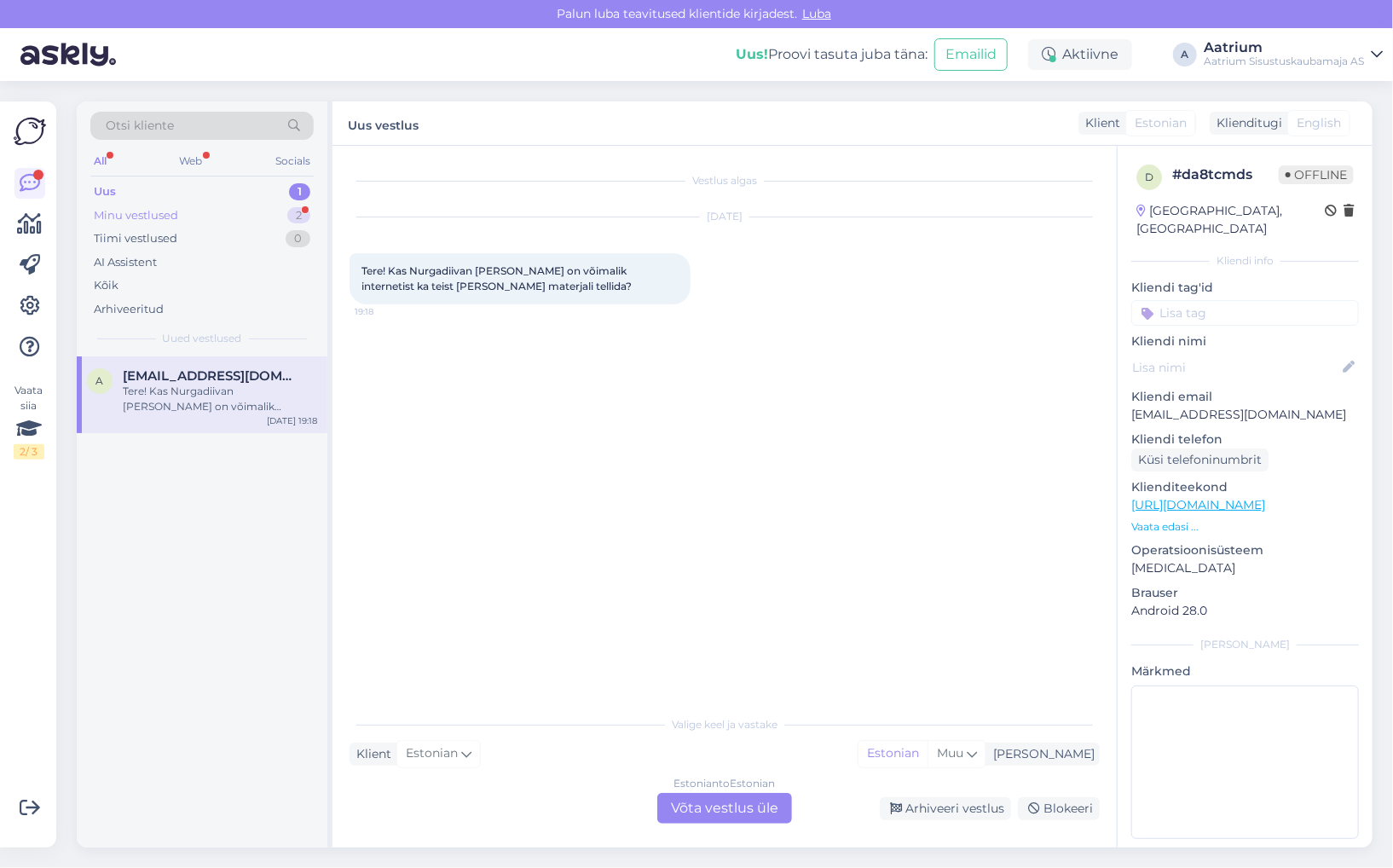
click at [120, 213] on div "Minu vestlused" at bounding box center [136, 216] width 84 height 17
click at [178, 394] on div "Kas Esto 10 võrdses osas on ka maksevalikus?" at bounding box center [219, 399] width 194 height 30
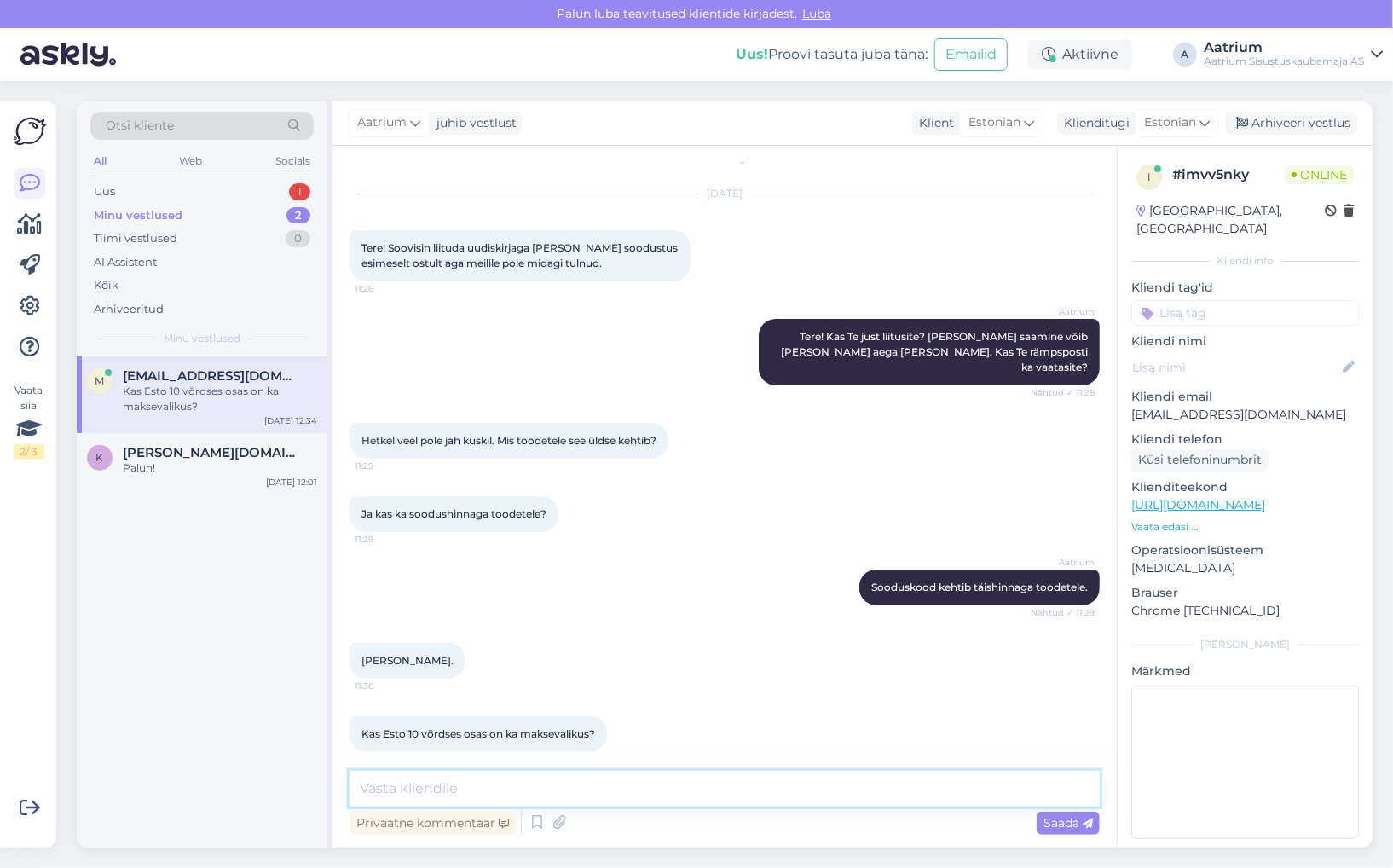
click at [400, 792] on textarea at bounding box center [725, 788] width 750 height 36
type textarea "Sellist varianti valikus ei ole."
click at [1074, 826] on span "Saada" at bounding box center [1068, 823] width 50 height 16
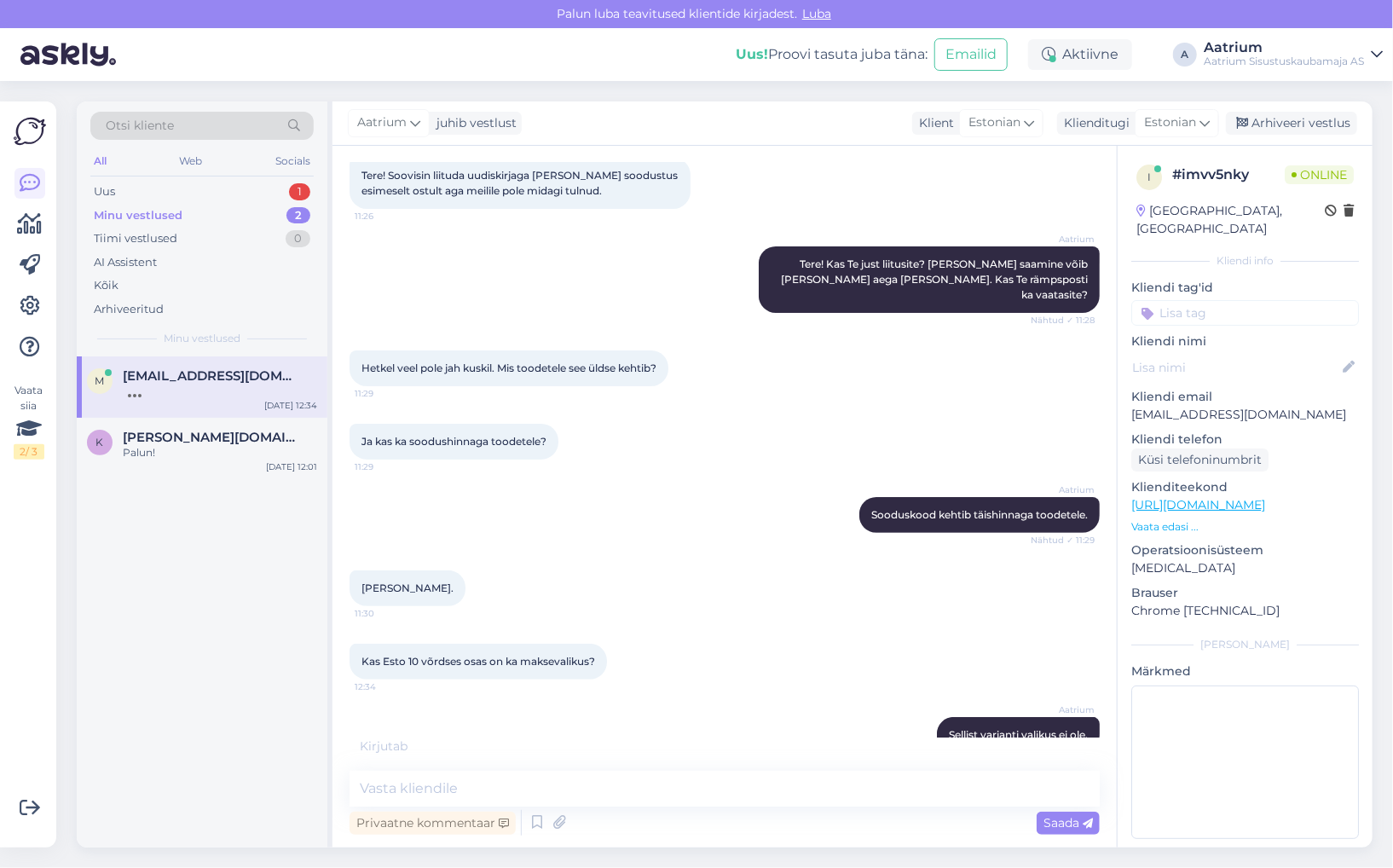
scroll to position [170, 0]
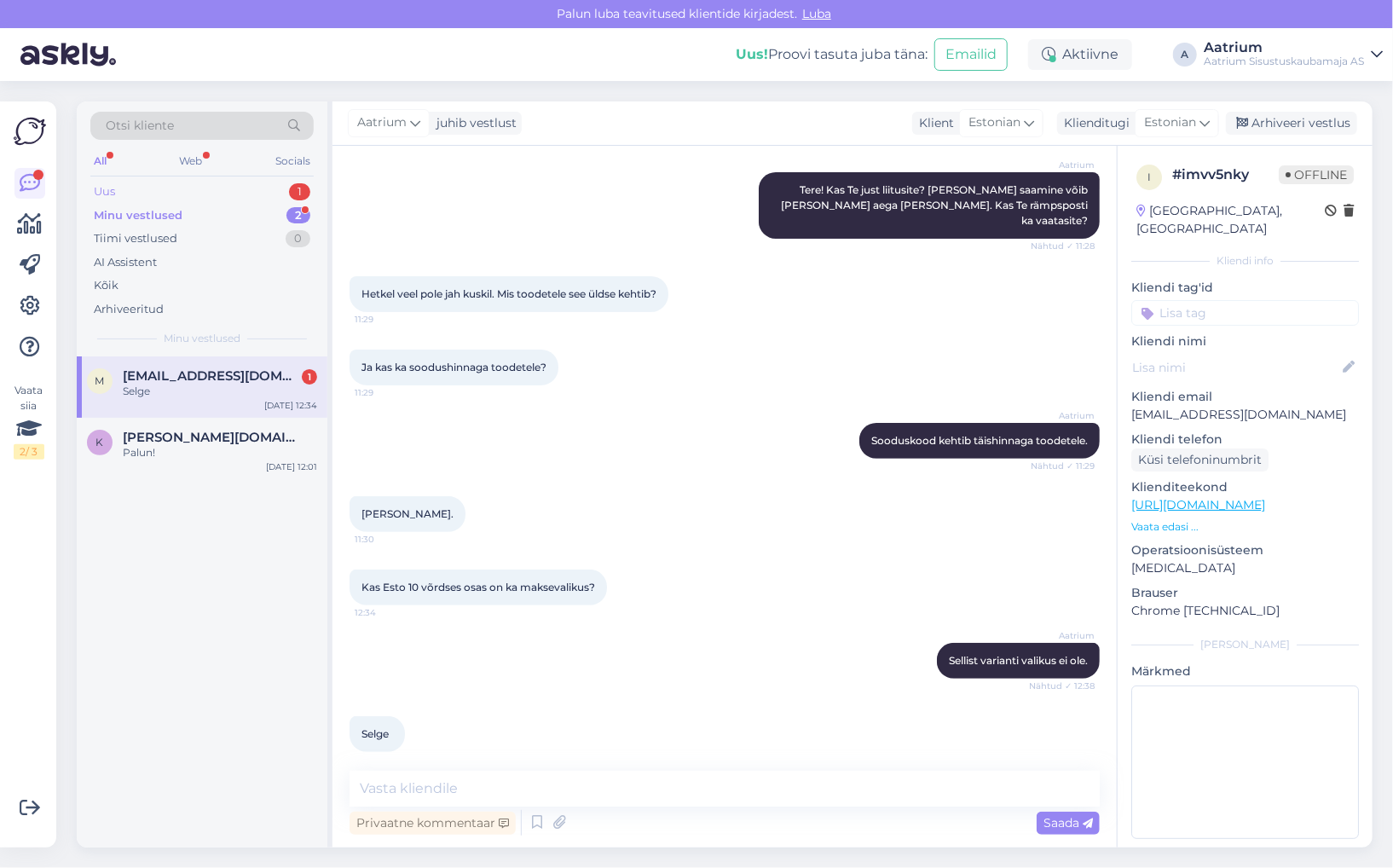
click at [99, 194] on div "Uus" at bounding box center [104, 192] width 21 height 17
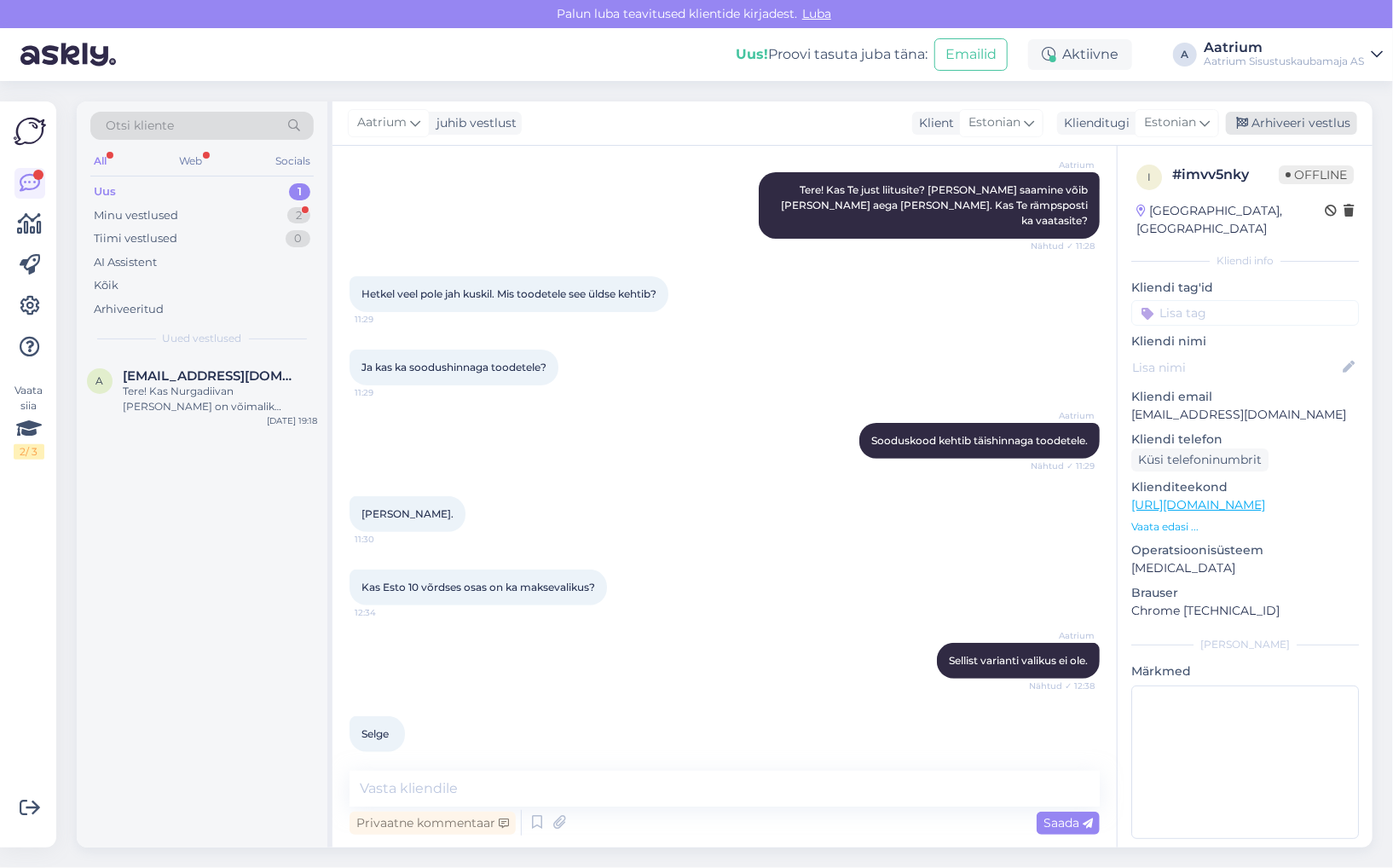
click at [1300, 121] on div "Arhiveeri vestlus" at bounding box center [1291, 123] width 131 height 23
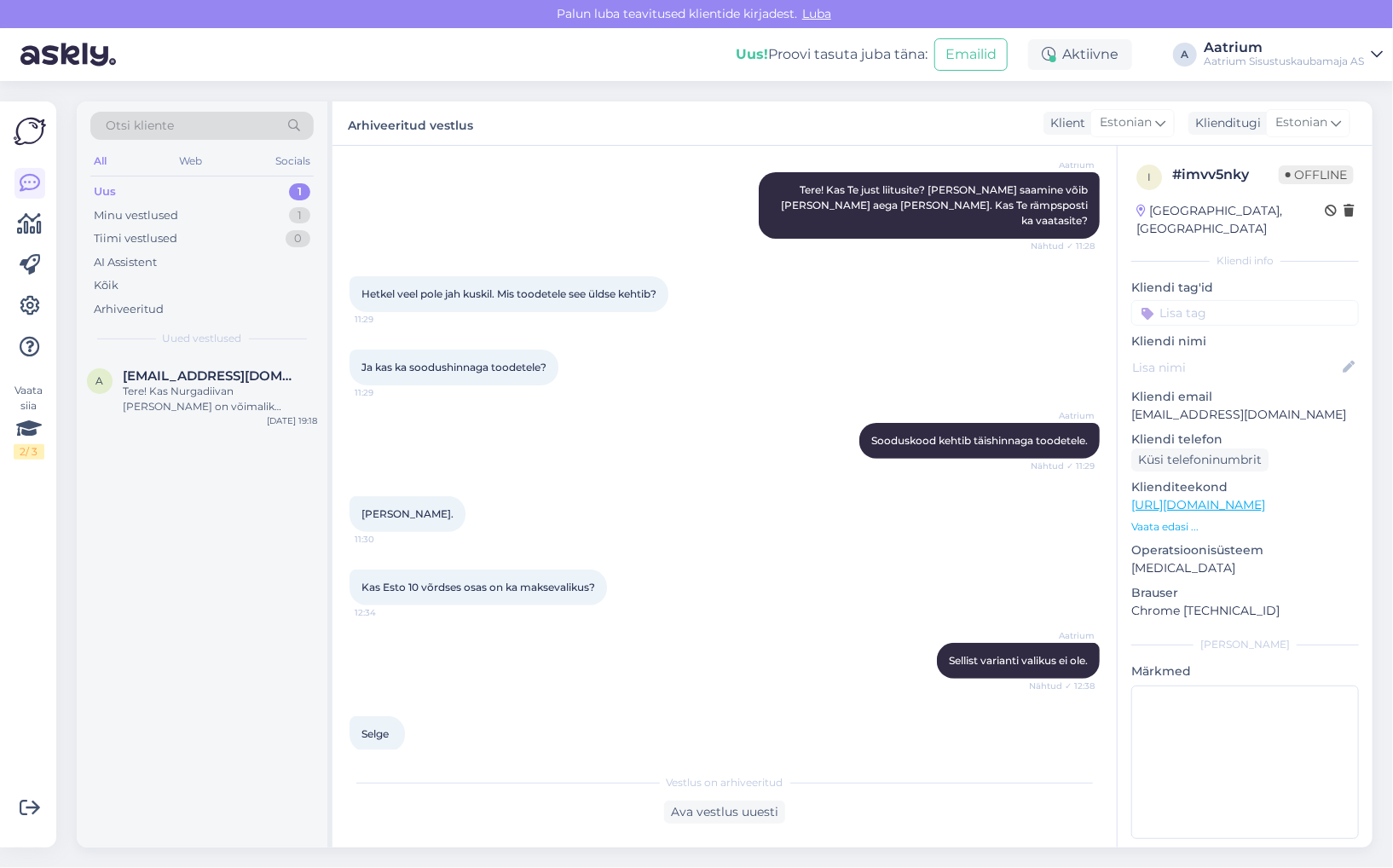
scroll to position [175, 0]
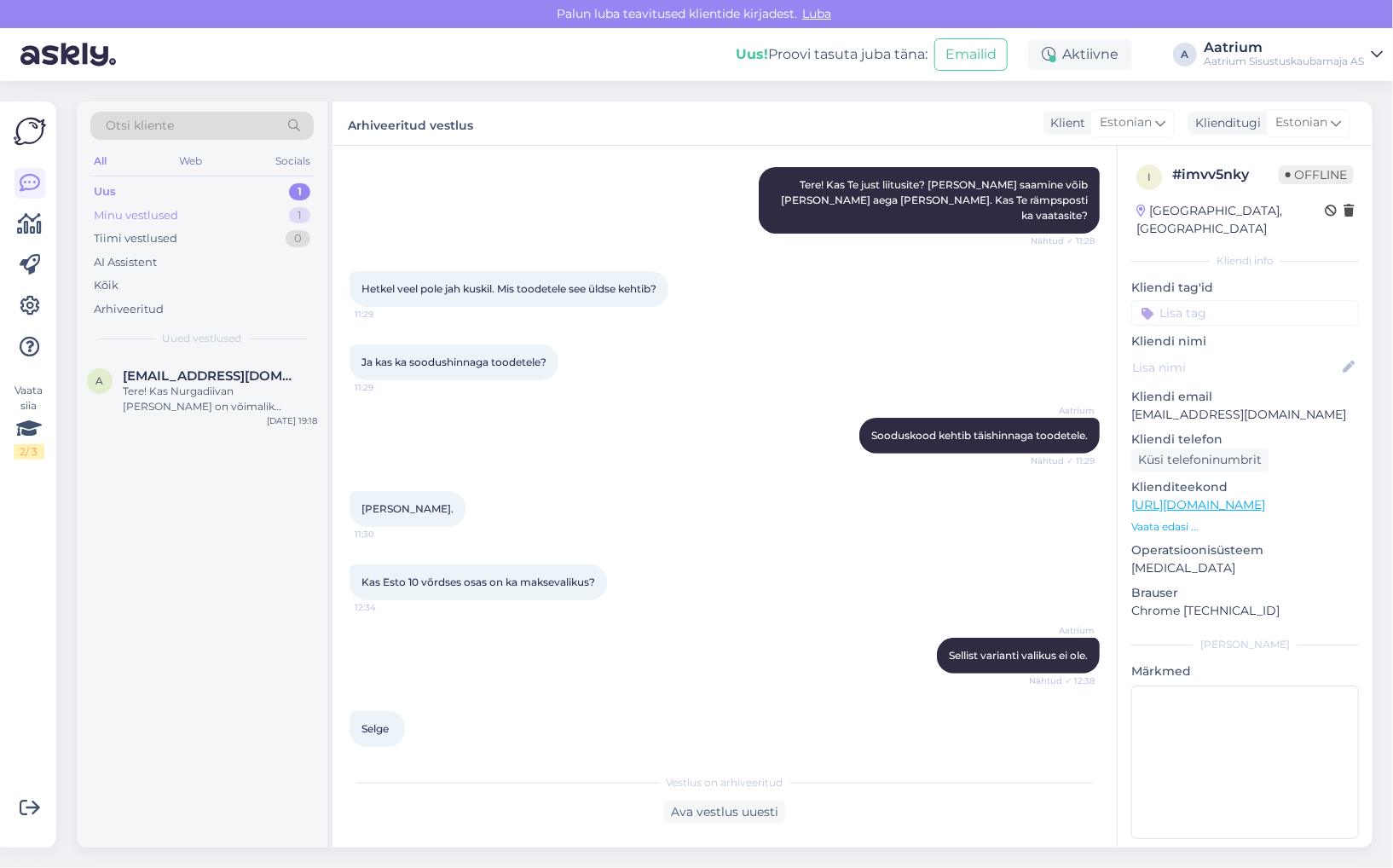
click at [109, 209] on div "Minu vestlused" at bounding box center [136, 216] width 84 height 17
click at [115, 189] on div "Uus" at bounding box center [104, 192] width 21 height 17
click at [546, 487] on div "[PERSON_NAME]. 11:30" at bounding box center [725, 509] width 750 height 73
click at [266, 403] on div "Tere, kaas tugitoolvoodid Andu või [PERSON_NAME] tuuakse [PERSON_NAME] osadena …" at bounding box center [219, 399] width 194 height 30
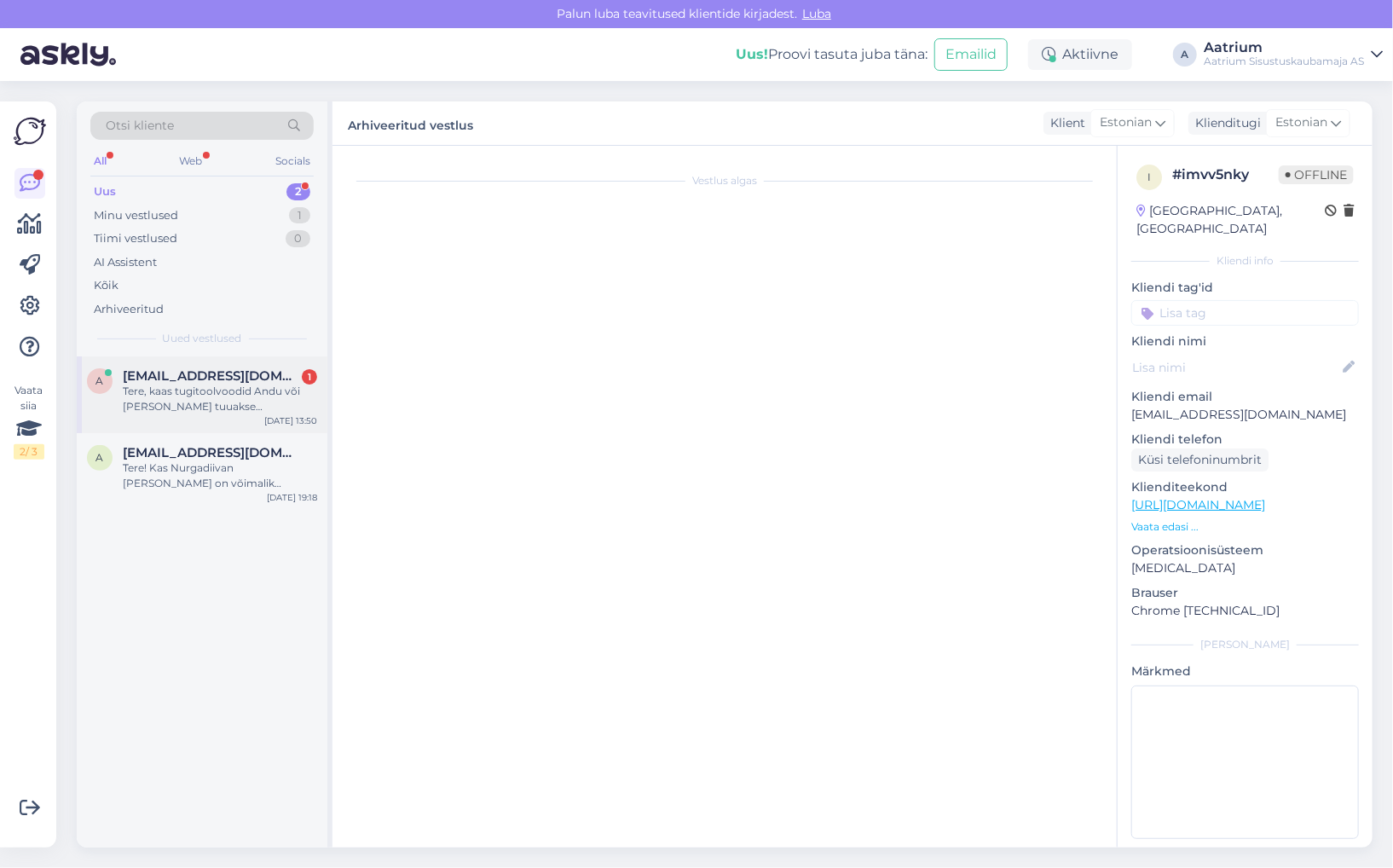
scroll to position [0, 0]
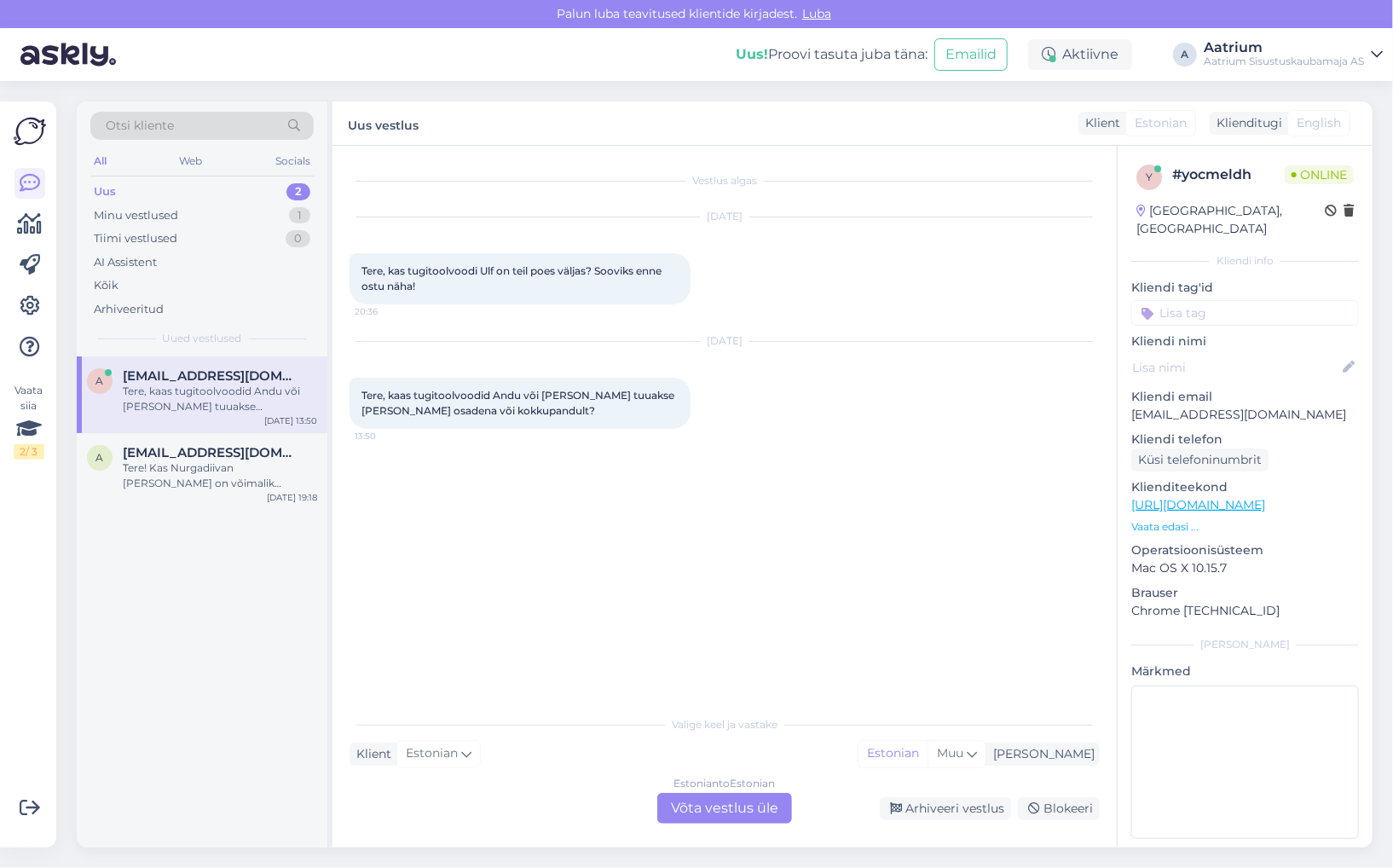
click at [1265, 497] on link "[URL][DOMAIN_NAME]" at bounding box center [1199, 505] width 134 height 16
click at [753, 816] on div "Estonian to Estonian Võta vestlus üle" at bounding box center [724, 808] width 135 height 30
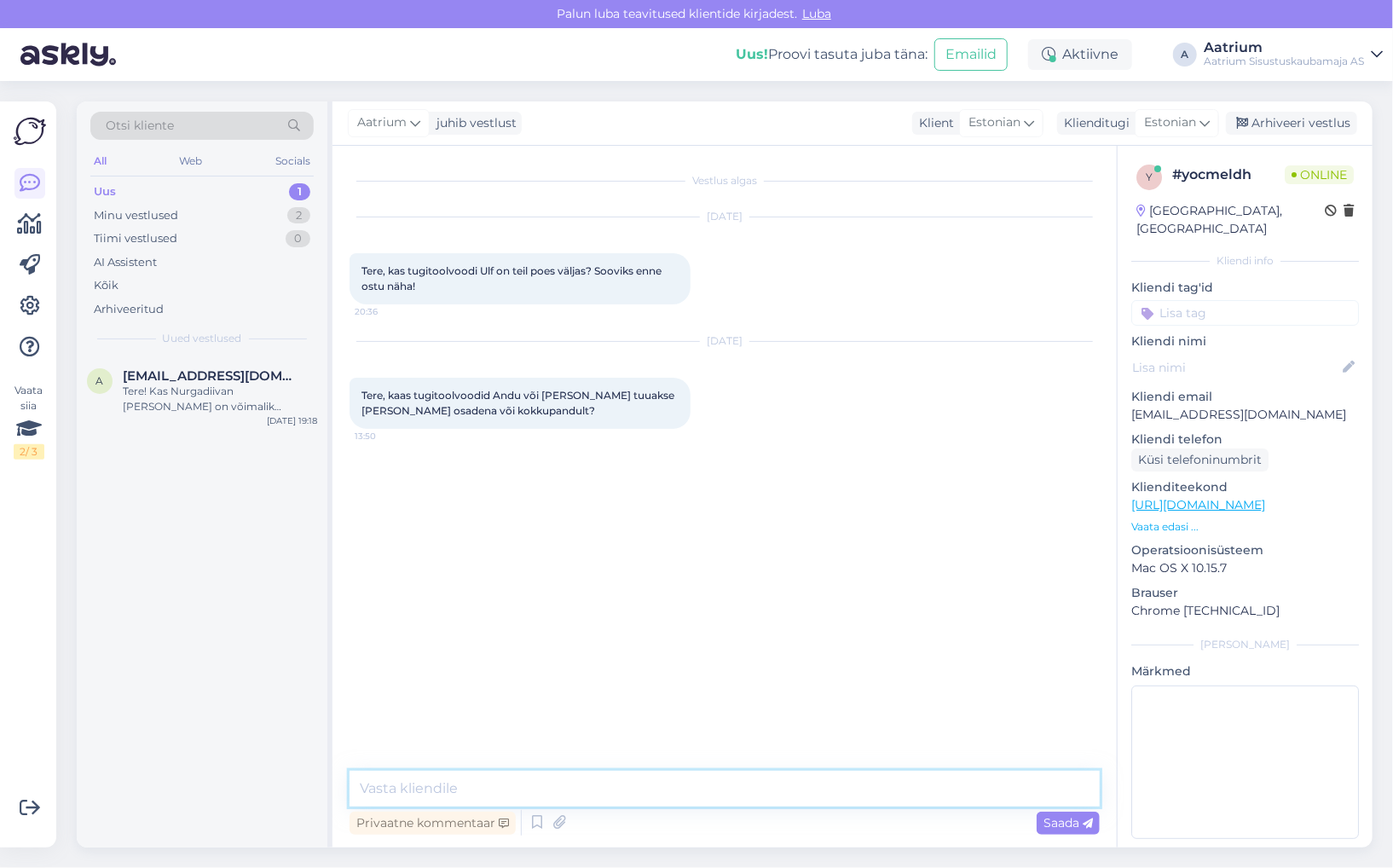
click at [521, 786] on textarea at bounding box center [725, 788] width 750 height 36
click at [764, 788] on textarea "Tere! Tooted on pakendis enamasti osadena. Antud too" at bounding box center [725, 788] width 750 height 36
type textarea "Tere! Tooted on pakendis enamasti osadena. [PERSON_NAME] käetoed tuleb külge pa…"
click at [1071, 821] on span "Saada" at bounding box center [1068, 823] width 50 height 16
